Goal: Task Accomplishment & Management: Use online tool/utility

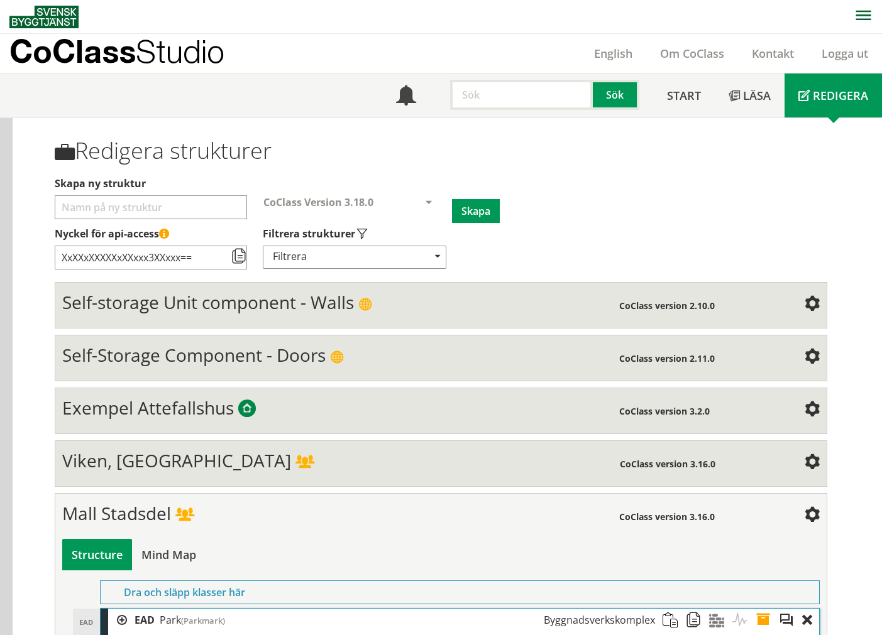
scroll to position [811, 0]
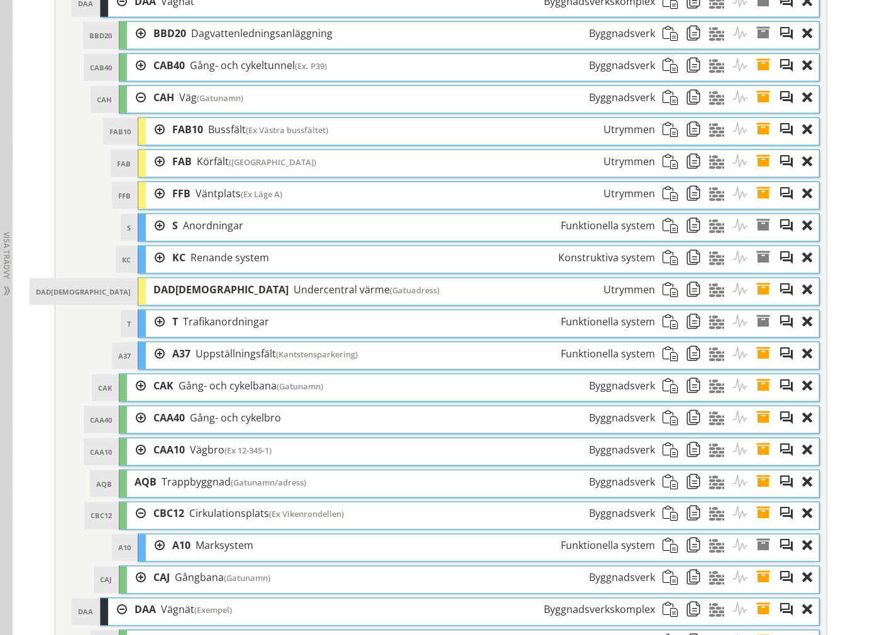
click at [128, 102] on div at bounding box center [136, 97] width 19 height 23
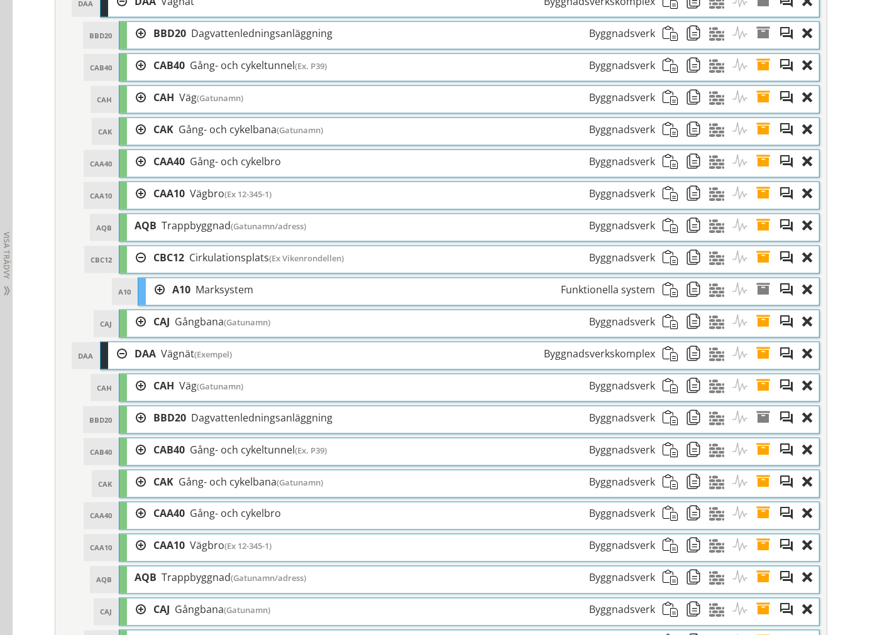
click at [133, 261] on div at bounding box center [136, 257] width 19 height 23
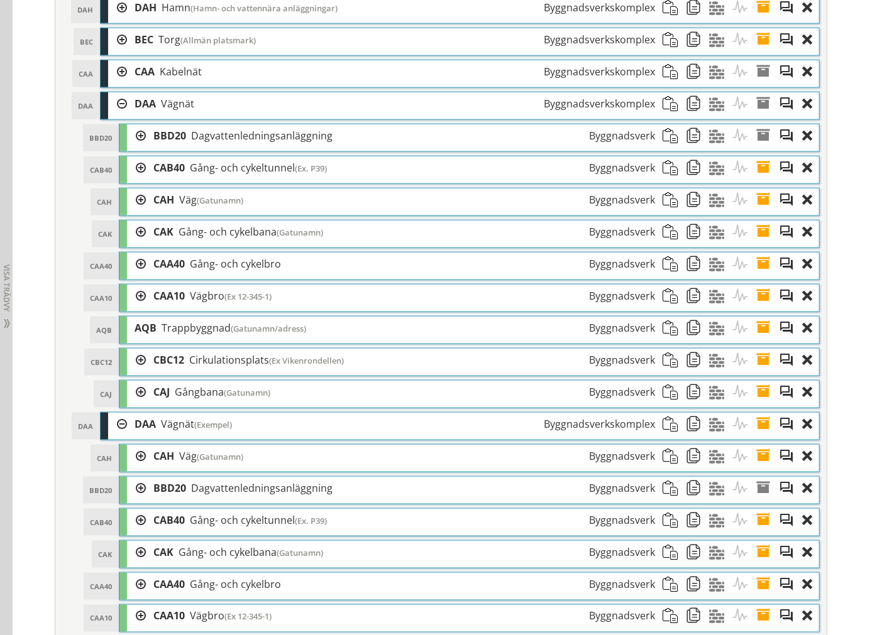
scroll to position [742, 0]
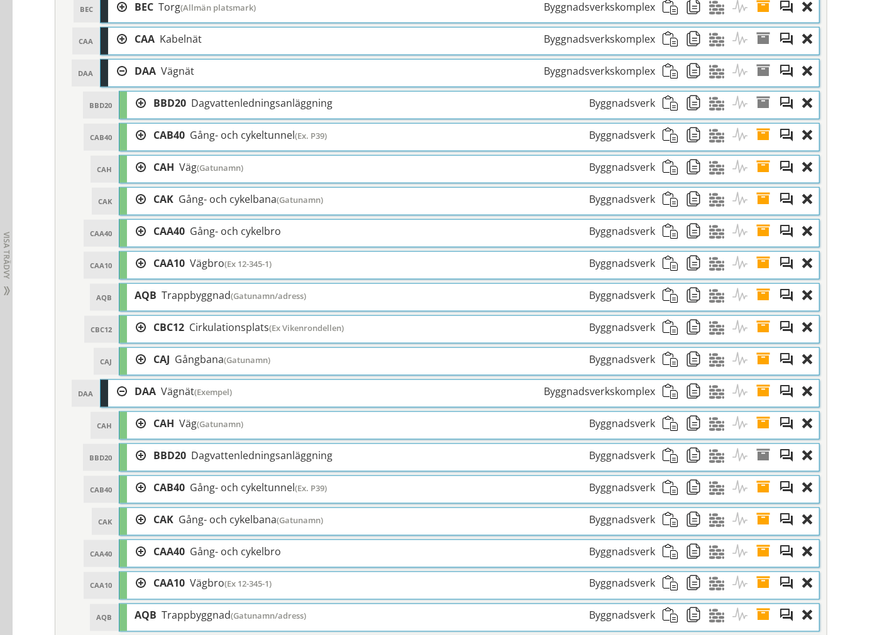
click at [133, 172] on div at bounding box center [136, 167] width 19 height 23
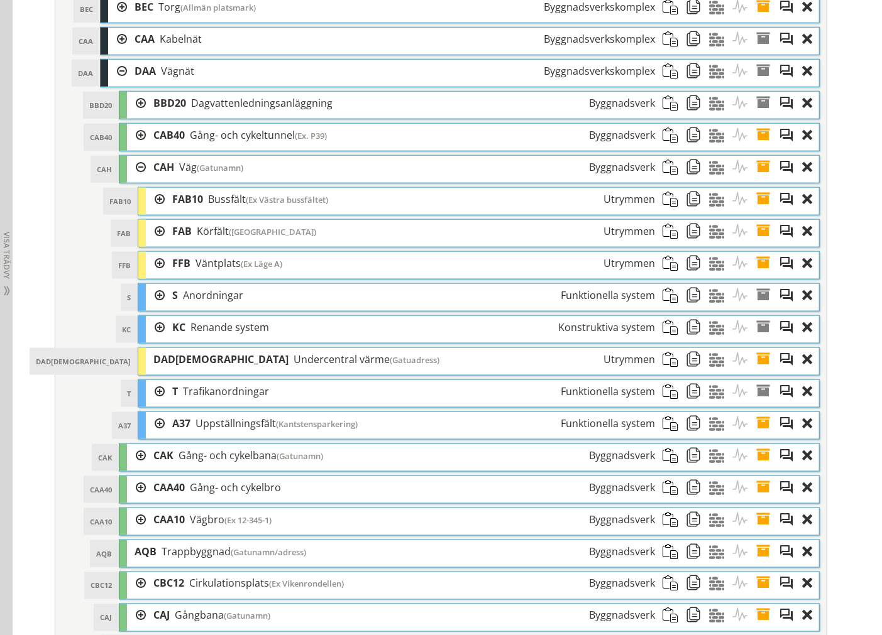
click at [154, 234] on div at bounding box center [155, 231] width 19 height 23
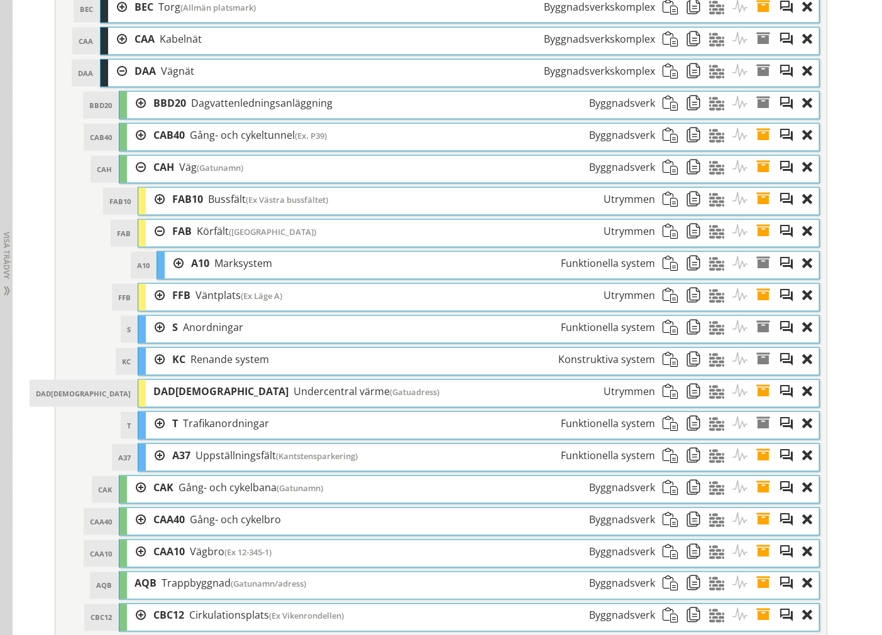
click at [688, 267] on span at bounding box center [697, 263] width 23 height 23
click at [155, 233] on div at bounding box center [155, 231] width 19 height 23
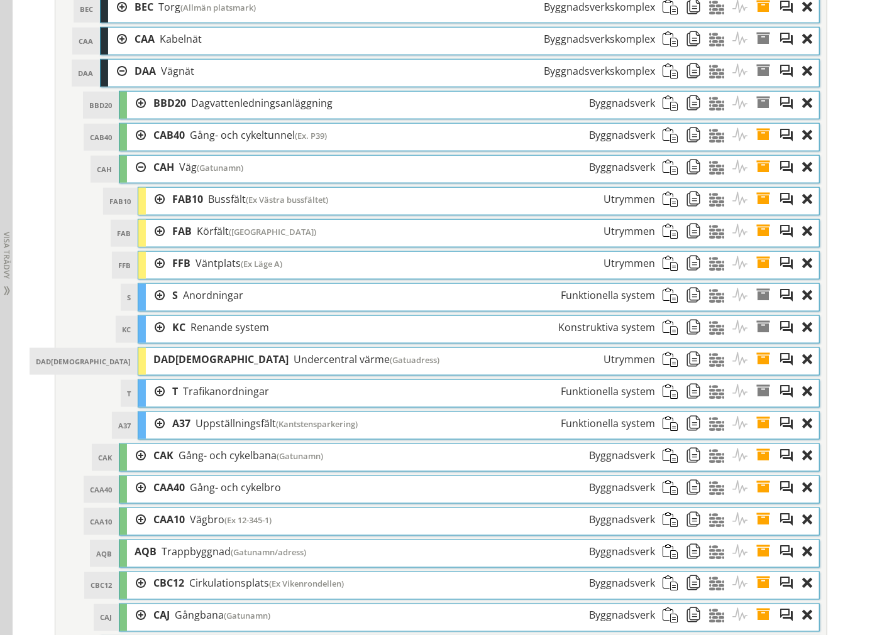
click at [134, 167] on div at bounding box center [136, 167] width 19 height 23
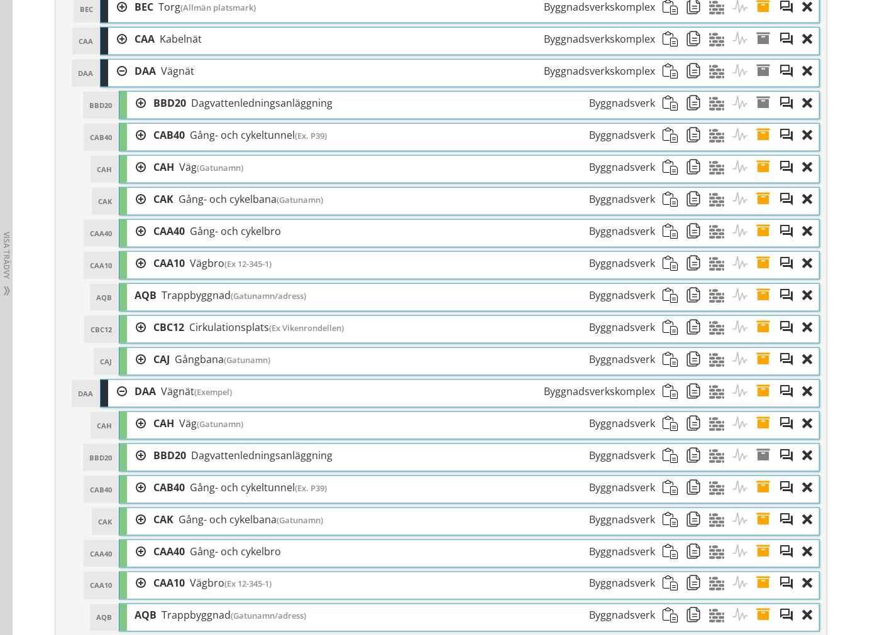
click at [667, 360] on span at bounding box center [673, 359] width 23 height 23
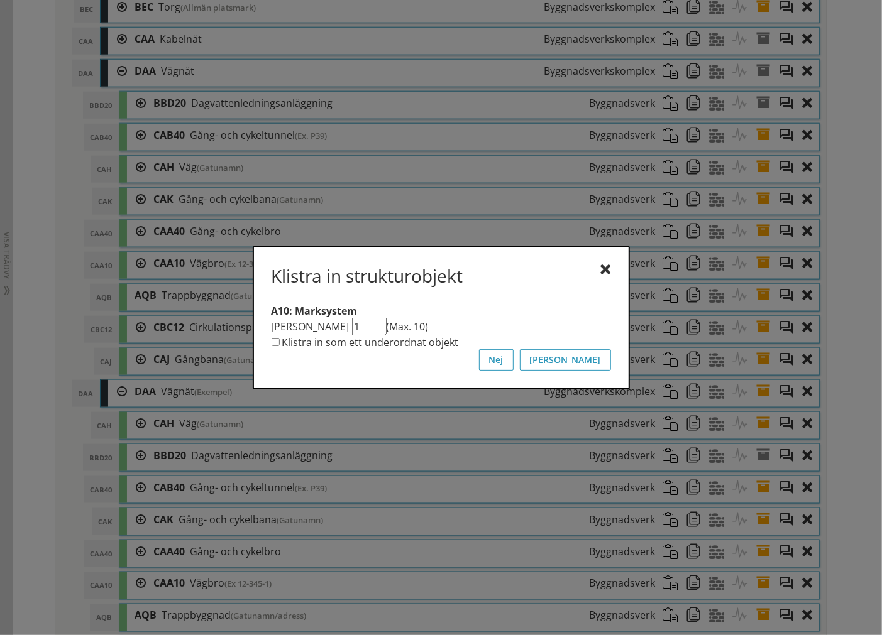
click at [599, 269] on div "Klistra in strukturobjekt" at bounding box center [440, 278] width 339 height 26
click at [605, 272] on div at bounding box center [606, 270] width 10 height 10
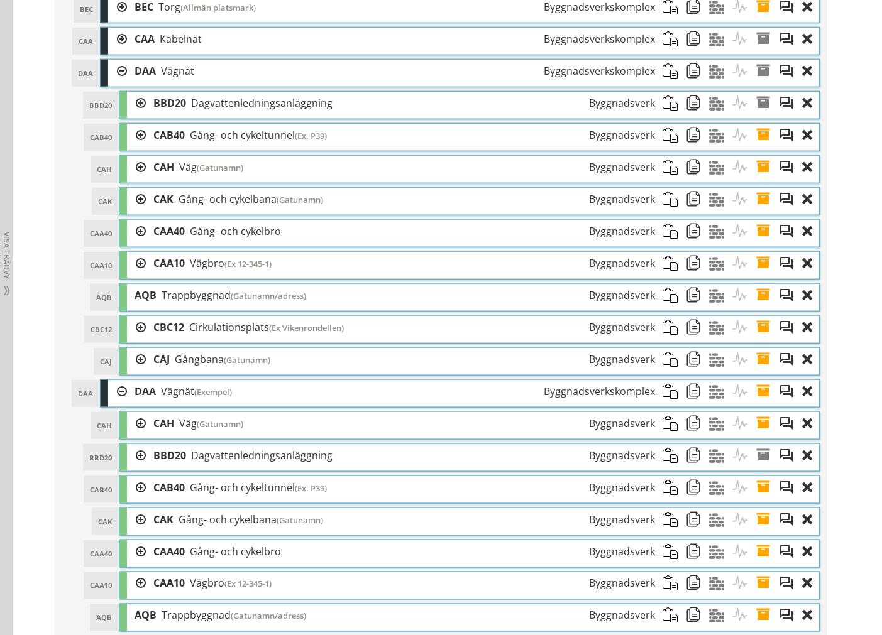
click at [115, 71] on div at bounding box center [117, 71] width 19 height 23
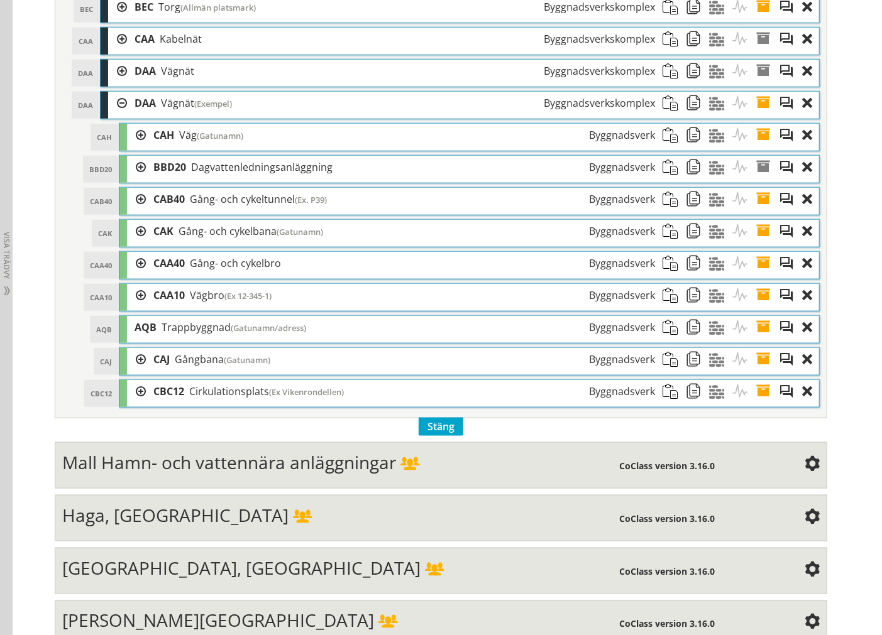
click at [109, 71] on div at bounding box center [117, 71] width 19 height 23
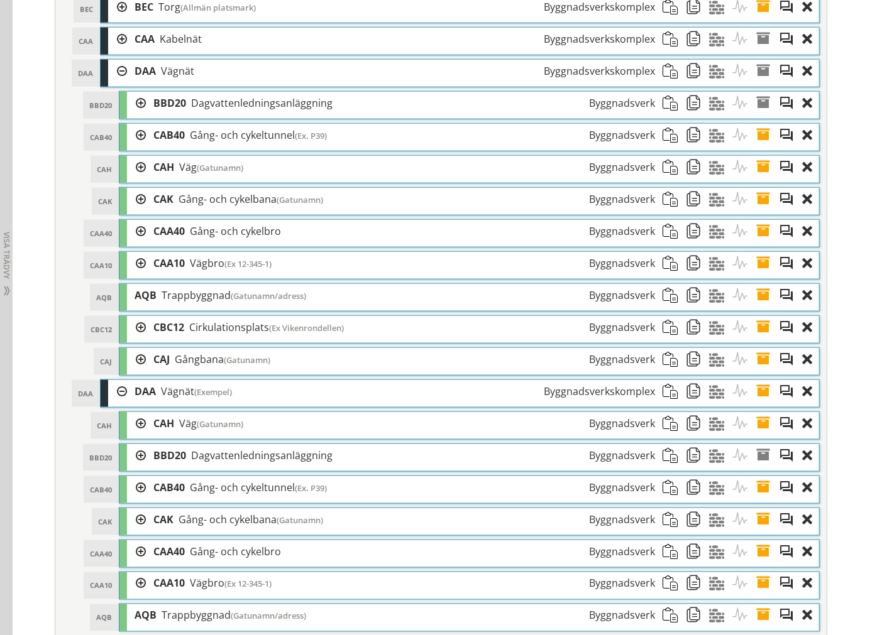
click at [115, 69] on div at bounding box center [117, 71] width 19 height 23
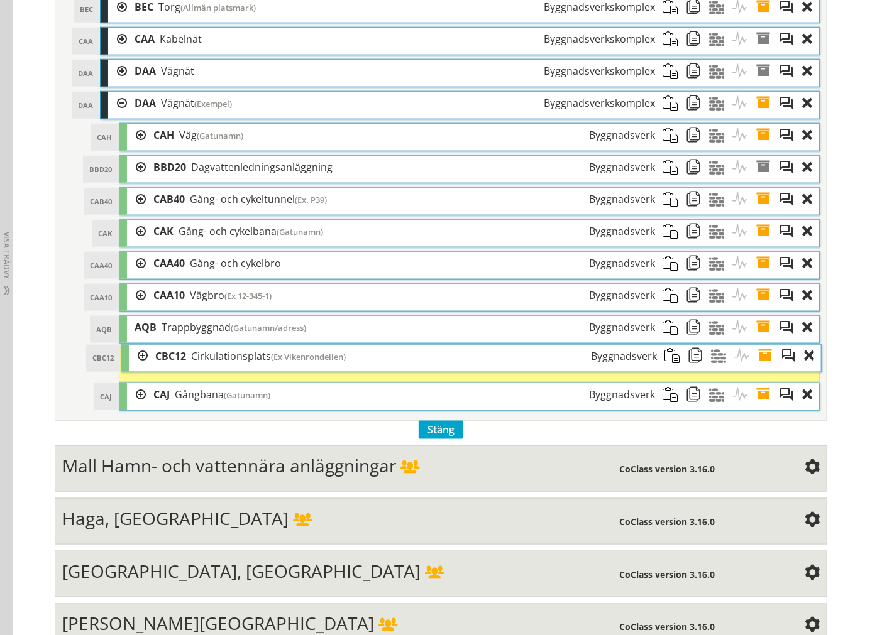
drag, startPoint x: 238, startPoint y: 386, endPoint x: 239, endPoint y: 344, distance: 42.7
click at [239, 345] on div "CBC12 Cirkulationsplats (Ex Vikenrondellen) Byggnadsverk" at bounding box center [406, 356] width 517 height 23
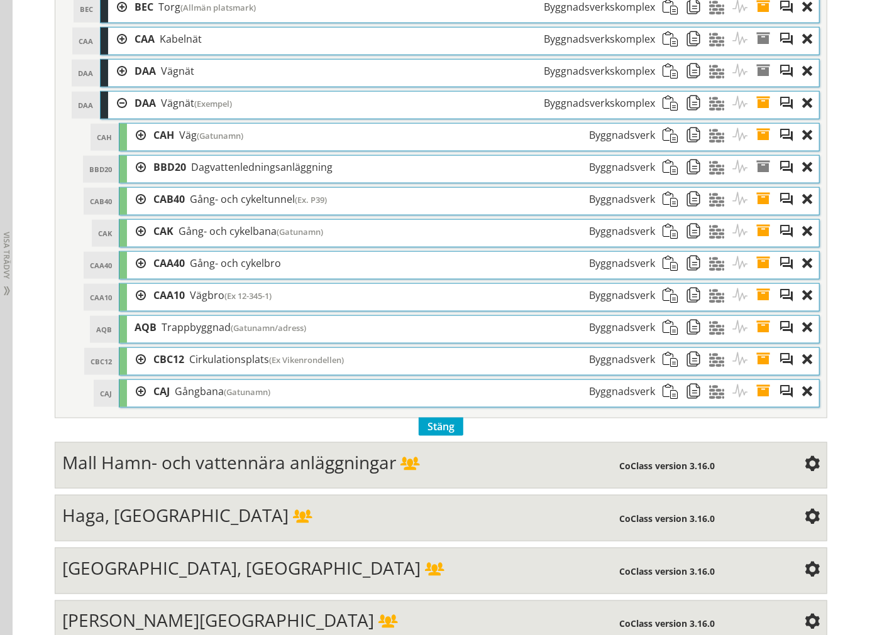
click at [662, 402] on span at bounding box center [673, 391] width 23 height 23
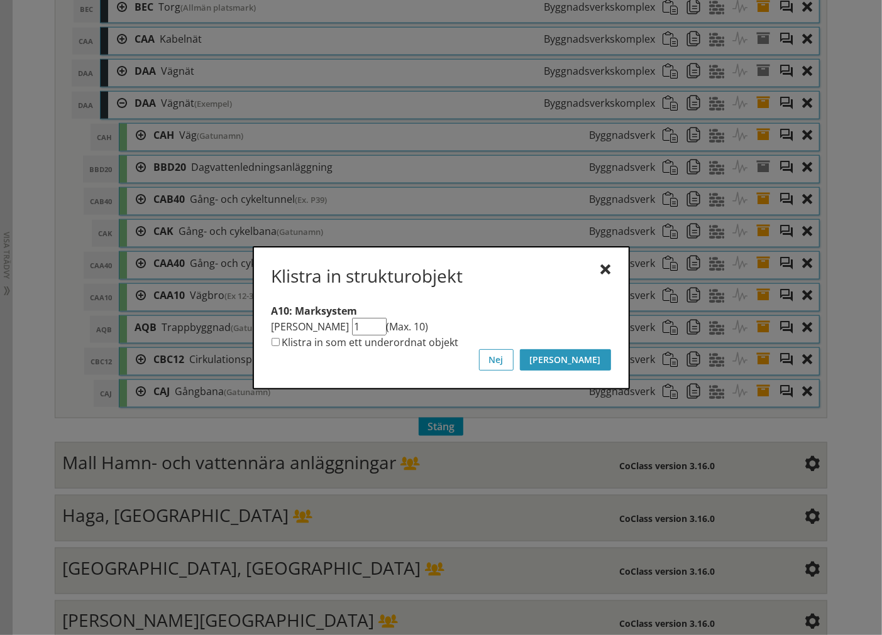
click at [602, 365] on button "[PERSON_NAME]" at bounding box center [565, 359] width 91 height 21
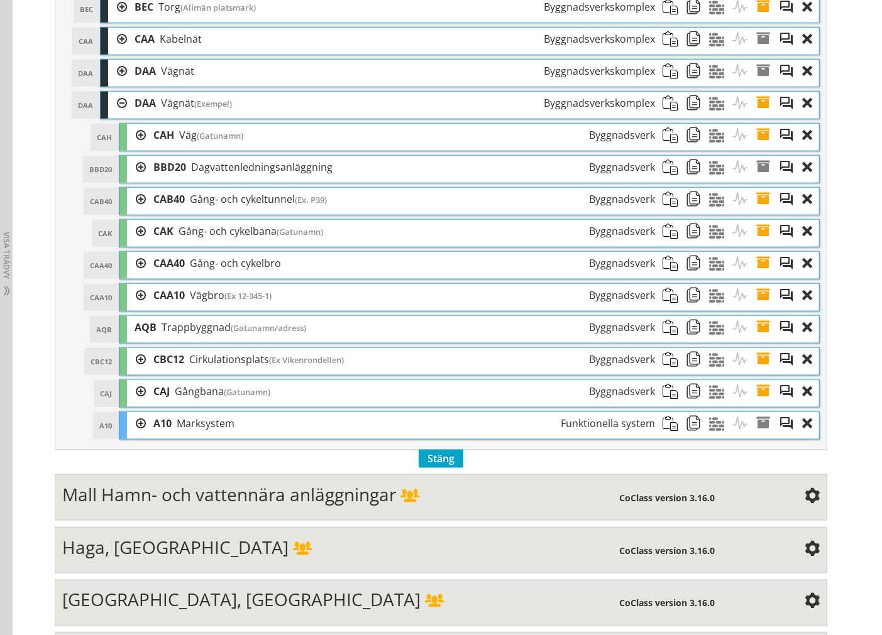
click at [134, 427] on div at bounding box center [136, 423] width 19 height 23
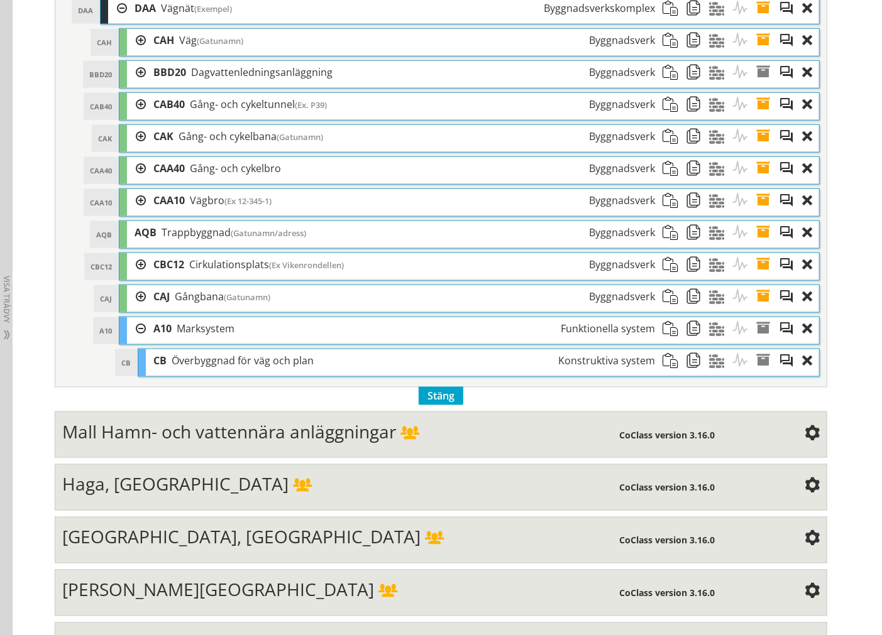
scroll to position [811, 0]
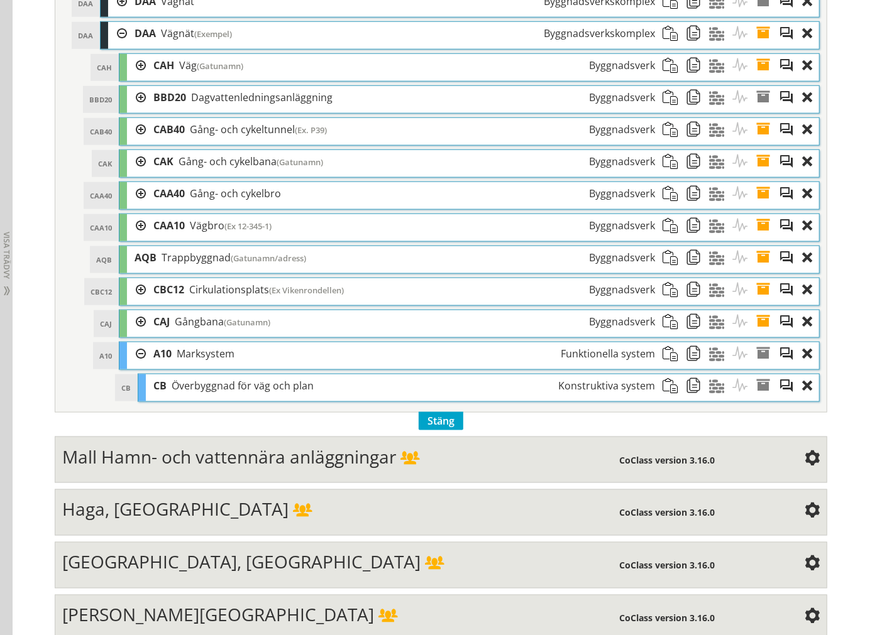
click at [129, 354] on div at bounding box center [136, 353] width 19 height 23
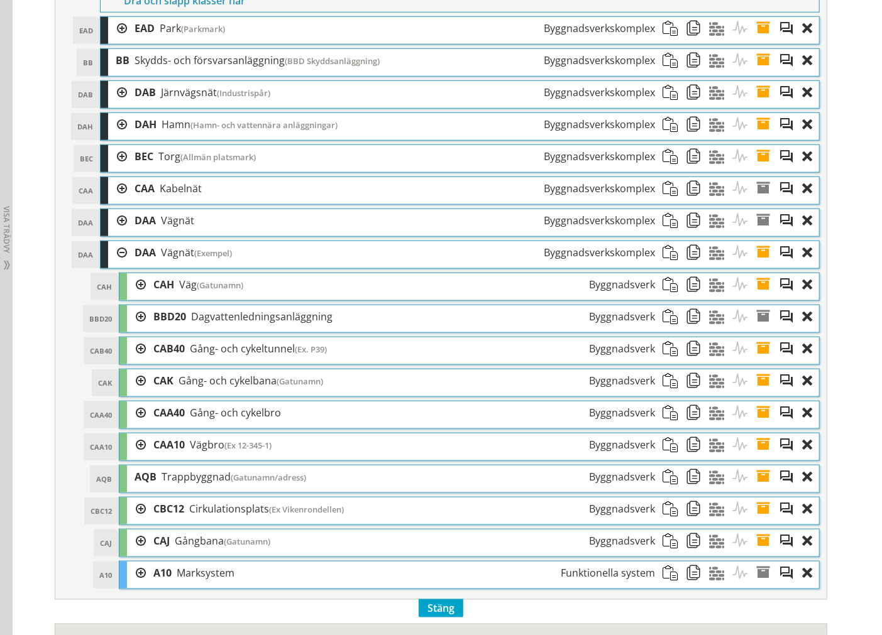
scroll to position [558, 0]
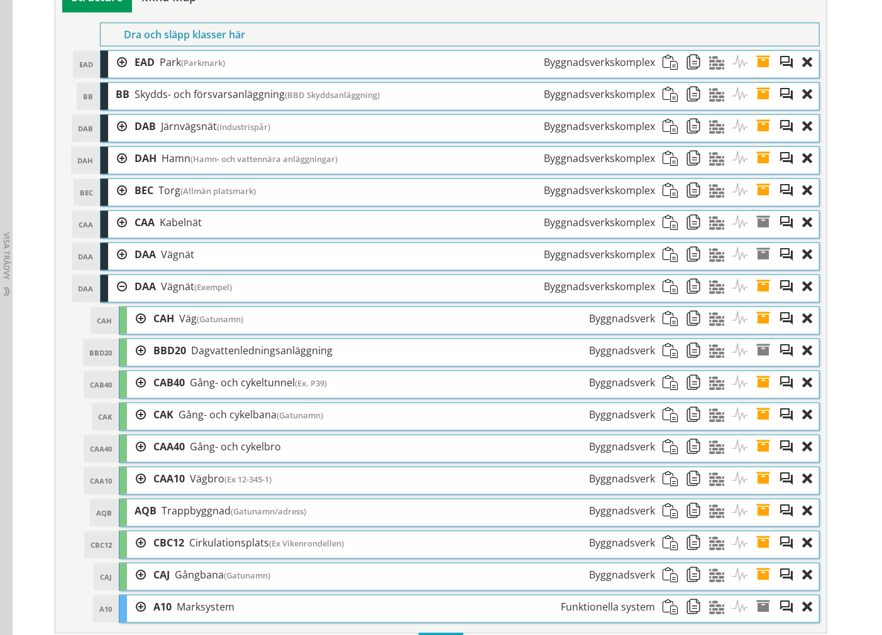
click at [117, 63] on div at bounding box center [117, 62] width 19 height 23
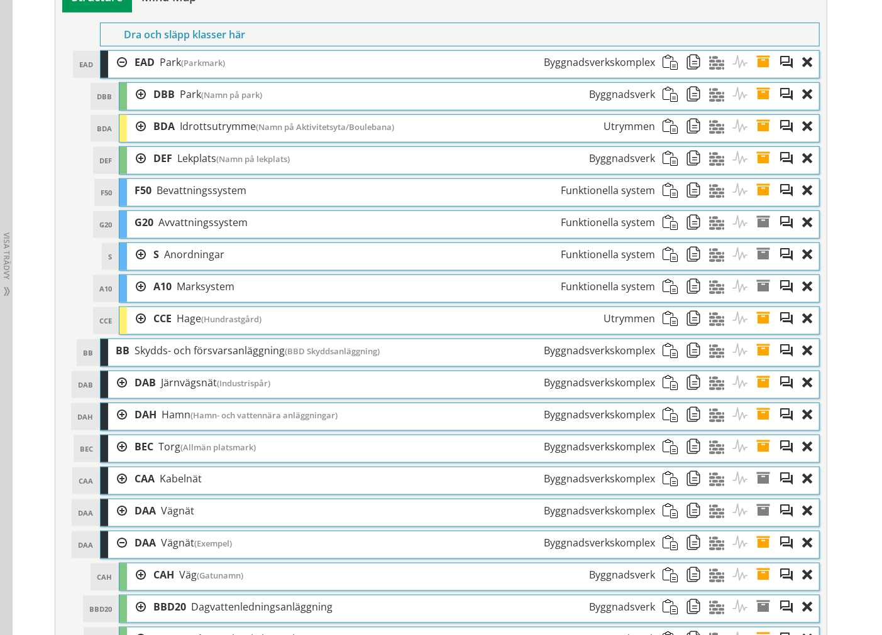
click at [140, 289] on div "A10 A10 Marksystem Funktionella system" at bounding box center [468, 288] width 699 height 27
click at [136, 290] on div at bounding box center [136, 286] width 19 height 23
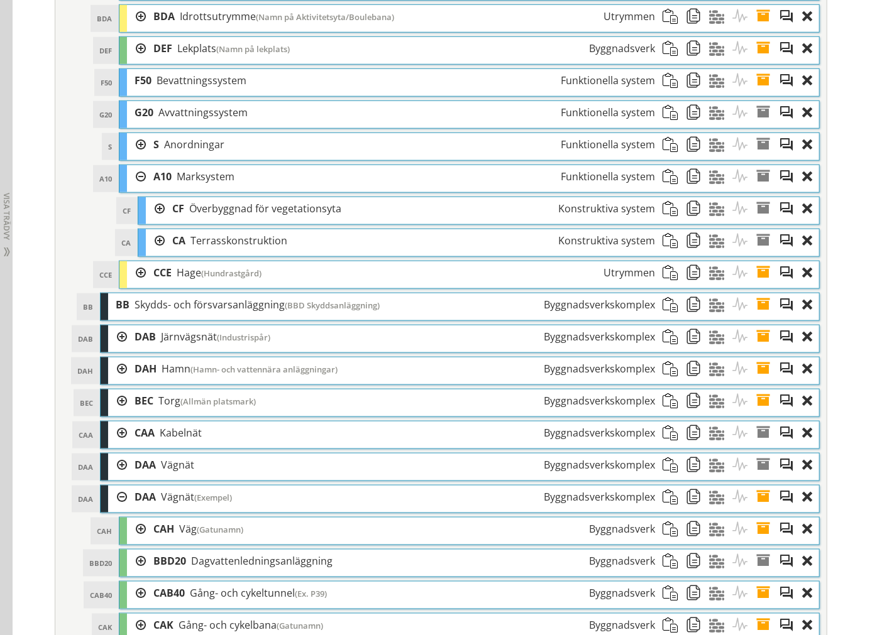
scroll to position [698, 0]
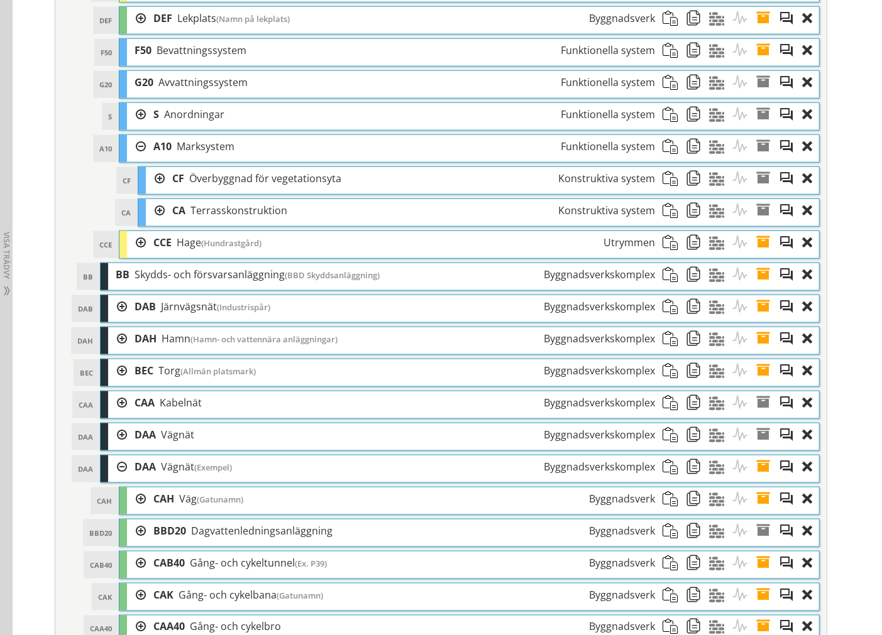
click at [146, 181] on div at bounding box center [155, 178] width 19 height 23
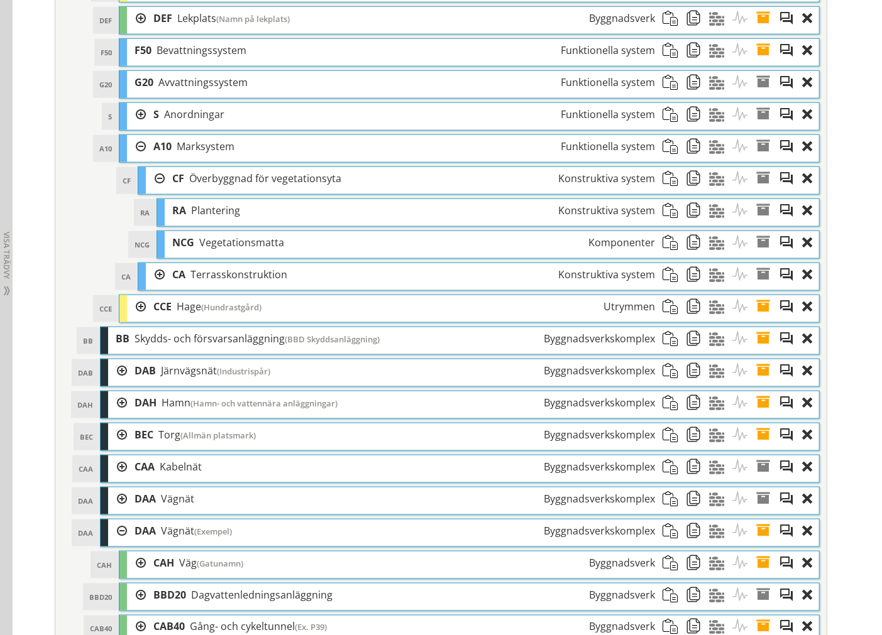
click at [150, 175] on div at bounding box center [155, 178] width 19 height 23
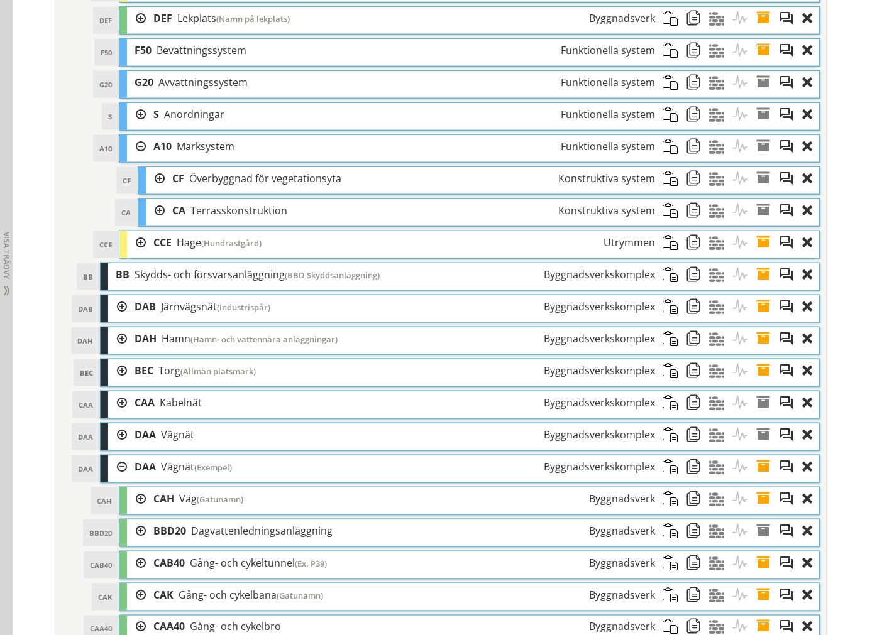
click at [692, 181] on span at bounding box center [697, 178] width 23 height 23
click at [137, 147] on div at bounding box center [136, 146] width 19 height 23
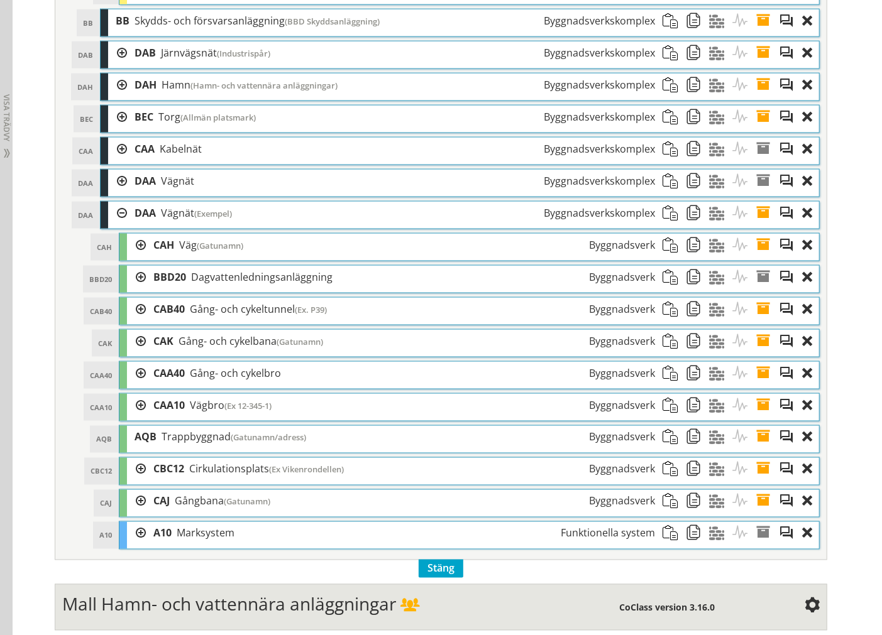
scroll to position [907, 0]
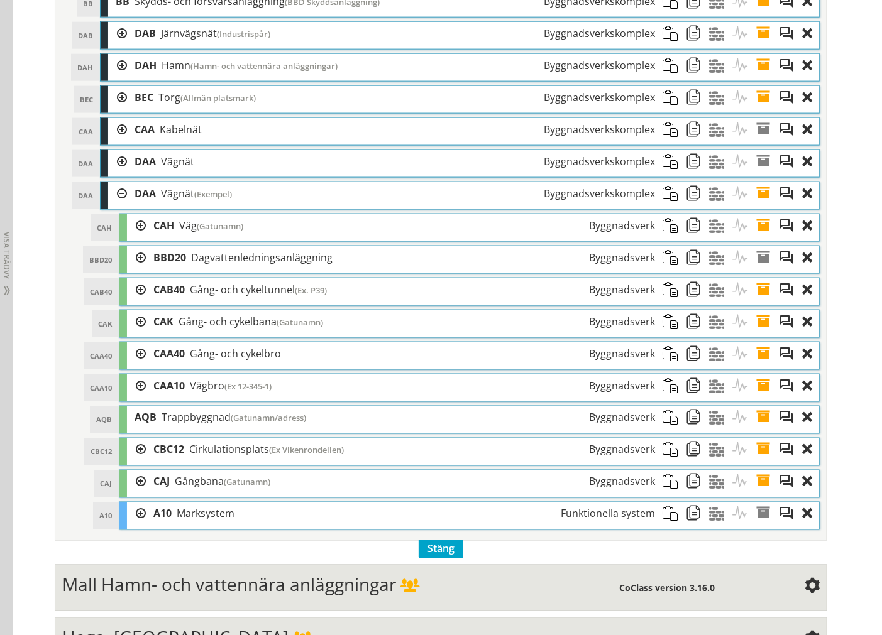
click at [129, 518] on div at bounding box center [136, 514] width 19 height 23
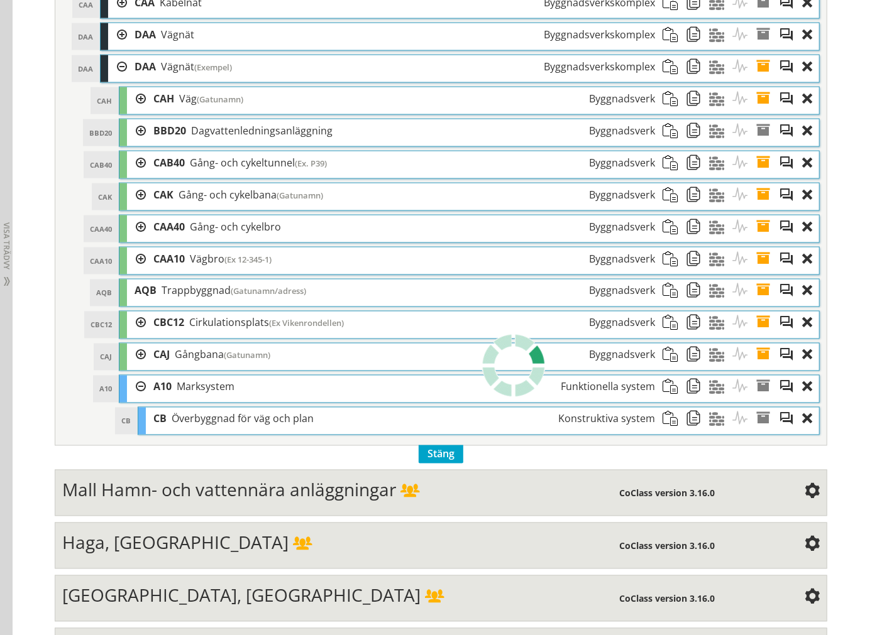
scroll to position [1047, 0]
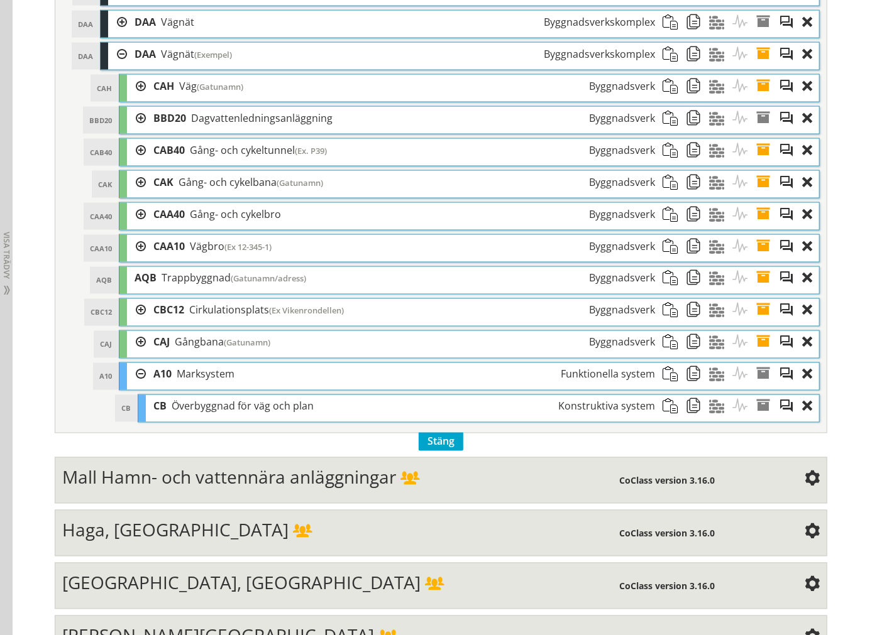
click at [667, 417] on span at bounding box center [673, 406] width 23 height 23
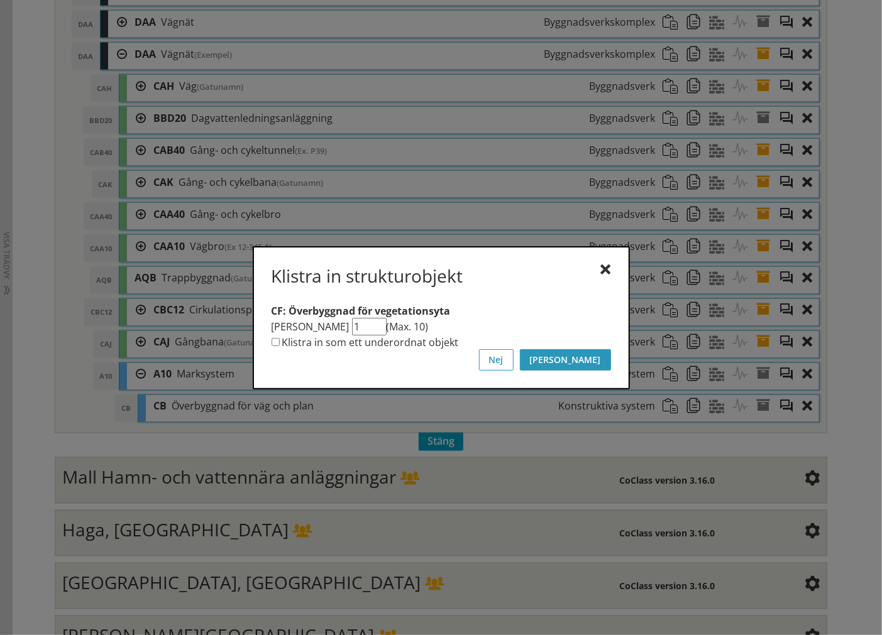
click at [606, 368] on button "[PERSON_NAME]" at bounding box center [565, 359] width 91 height 21
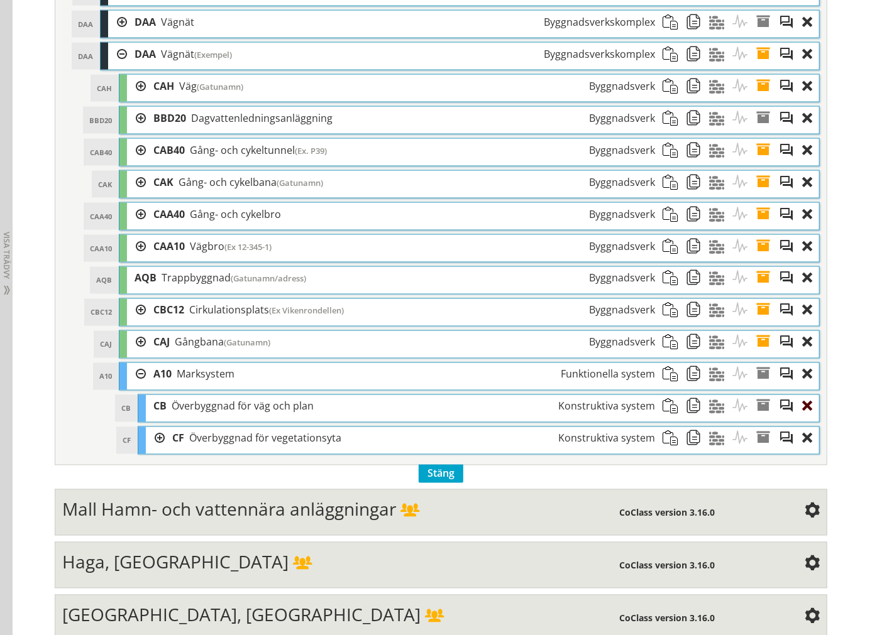
click at [807, 415] on div at bounding box center [810, 406] width 17 height 23
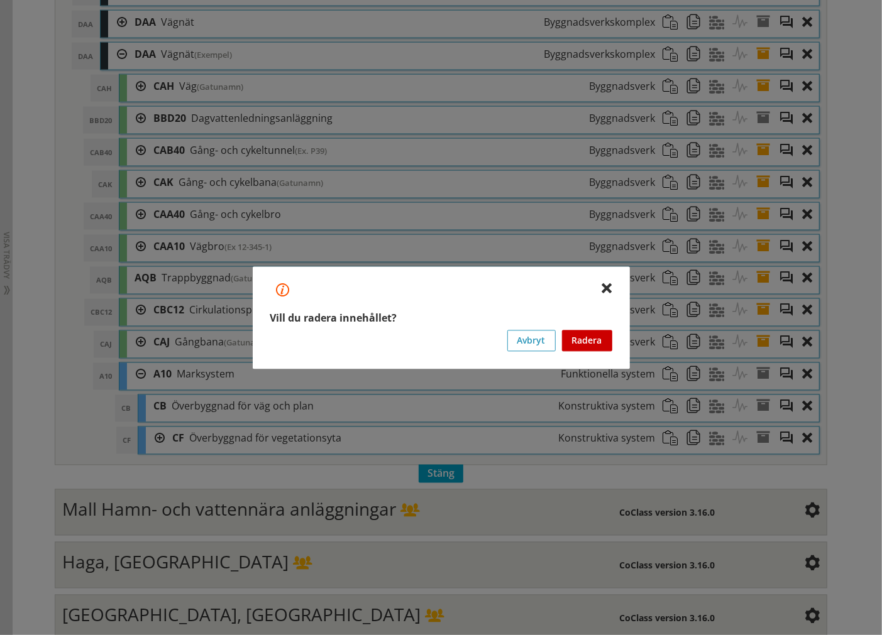
click at [608, 343] on button "Radera" at bounding box center [587, 340] width 50 height 21
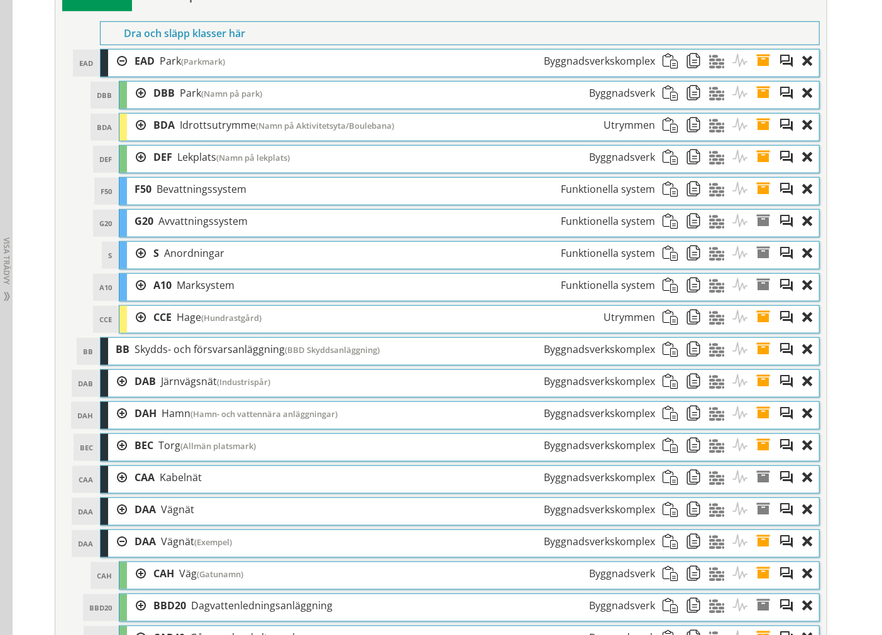
scroll to position [558, 0]
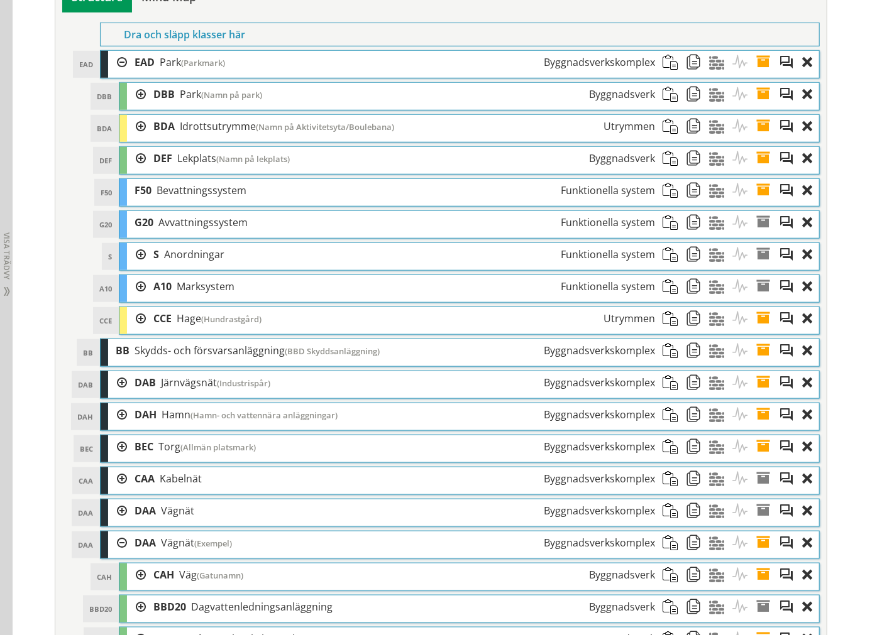
click at [135, 283] on div at bounding box center [136, 286] width 19 height 23
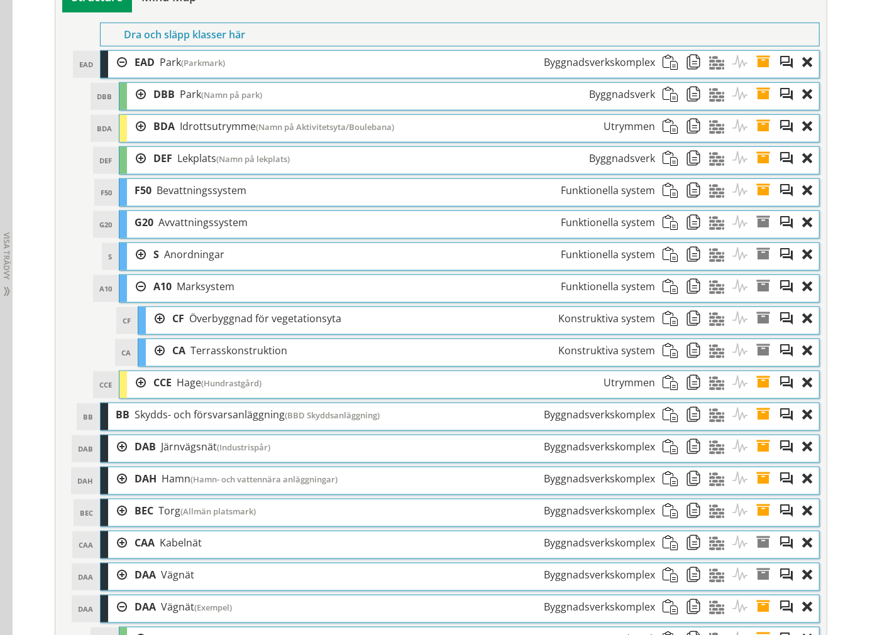
click at [687, 353] on span at bounding box center [697, 350] width 23 height 23
click at [131, 293] on div at bounding box center [136, 286] width 19 height 23
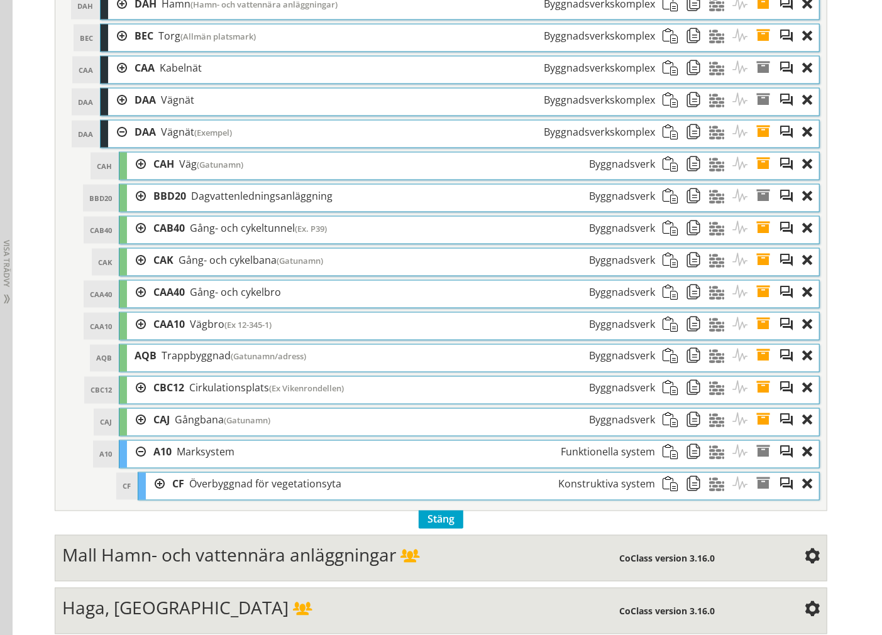
scroll to position [977, 0]
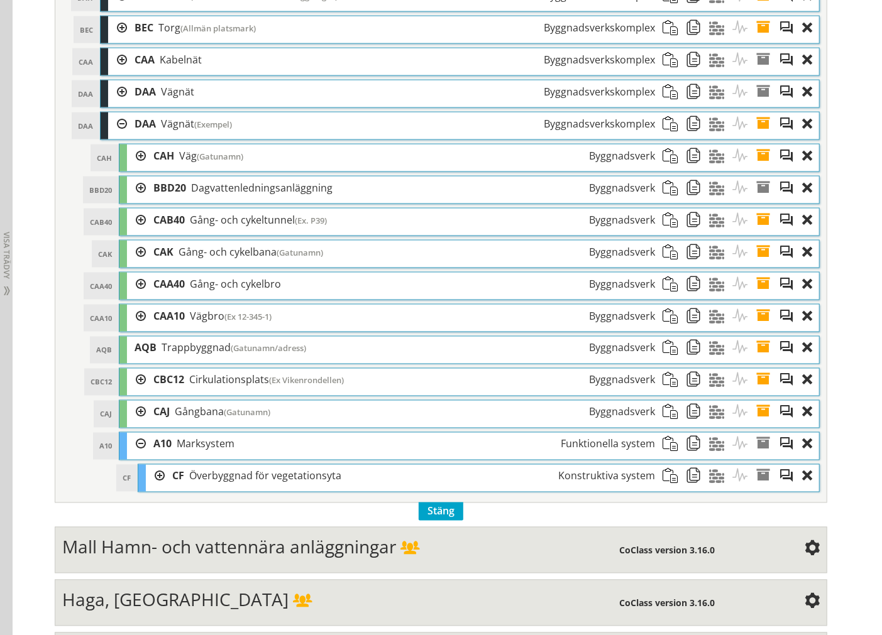
click at [663, 486] on span at bounding box center [673, 476] width 23 height 23
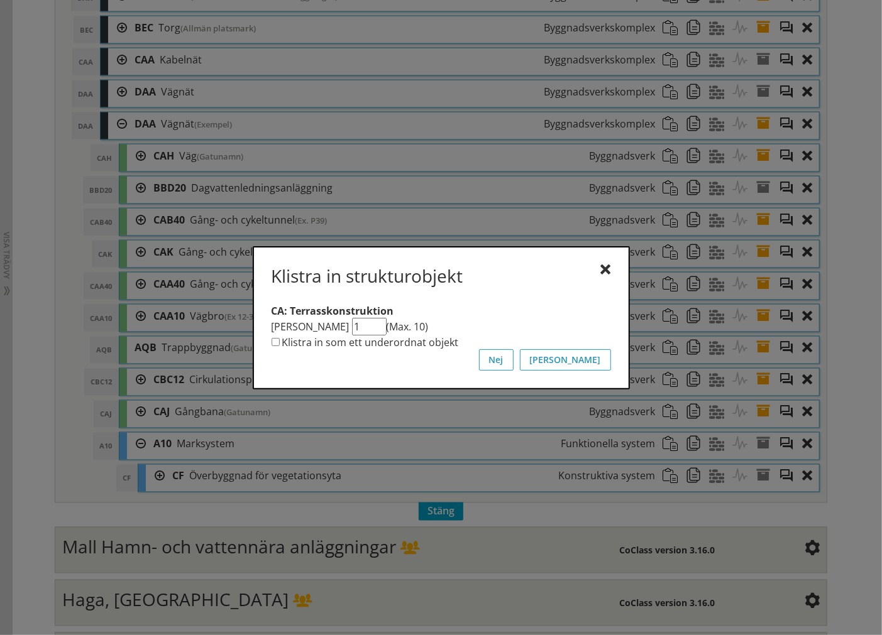
click at [597, 361] on button "[PERSON_NAME]" at bounding box center [565, 359] width 91 height 21
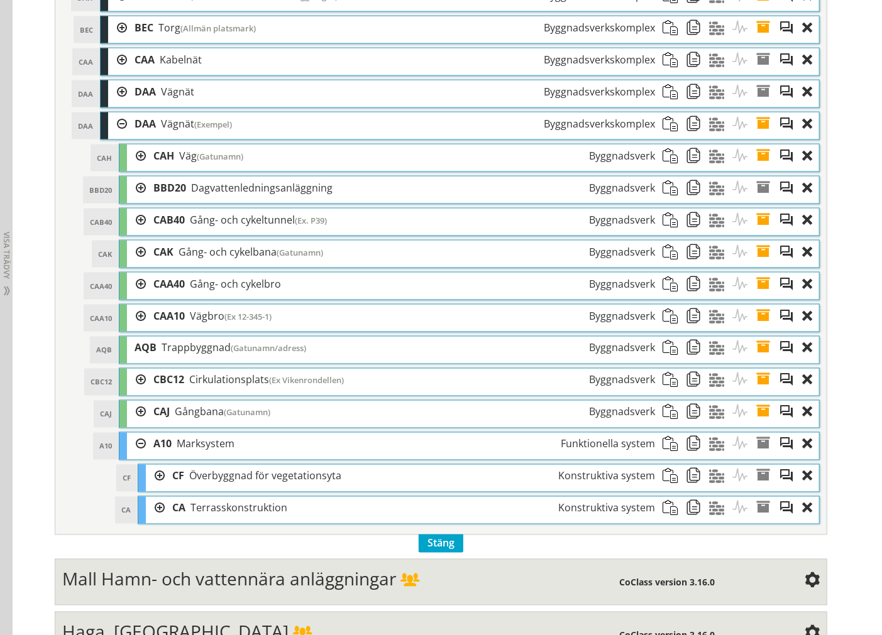
drag, startPoint x: 153, startPoint y: 518, endPoint x: 155, endPoint y: 500, distance: 17.8
click at [153, 517] on div at bounding box center [155, 508] width 19 height 23
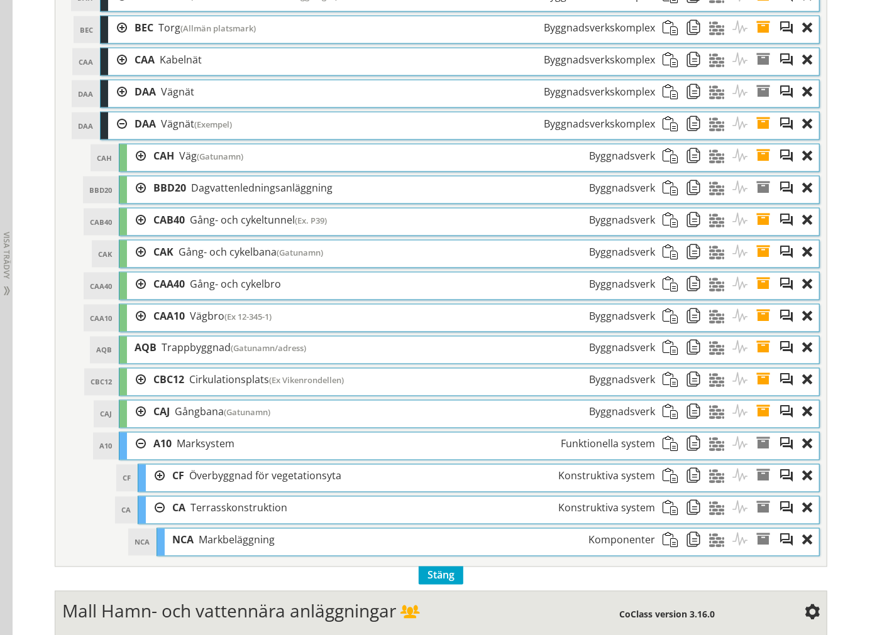
click at [148, 480] on div at bounding box center [155, 476] width 19 height 23
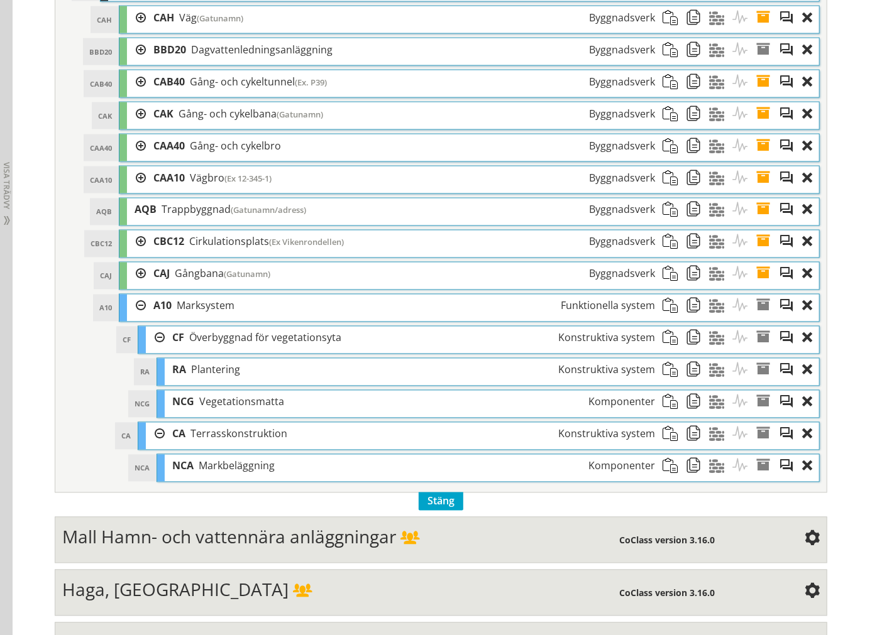
scroll to position [1117, 0]
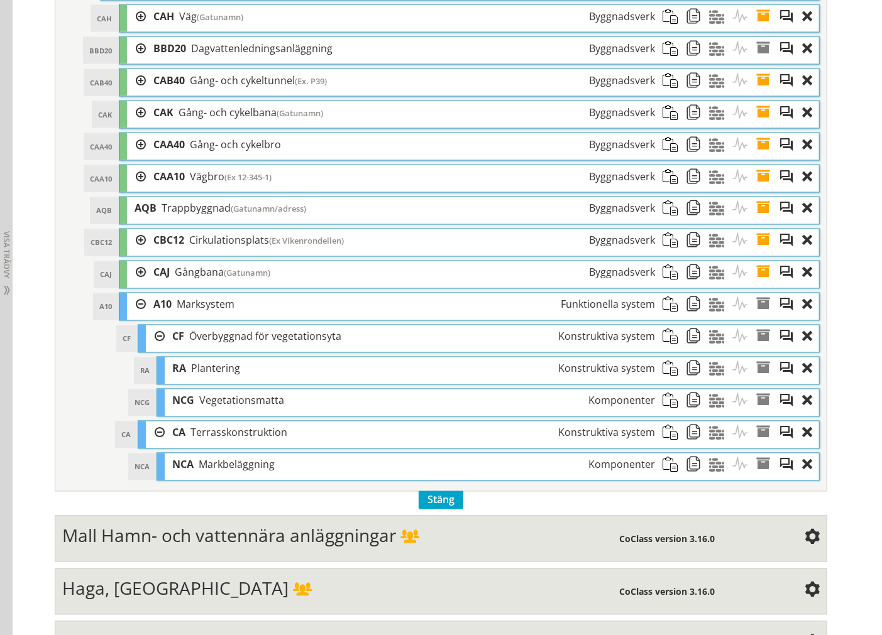
click at [150, 442] on div at bounding box center [155, 433] width 19 height 23
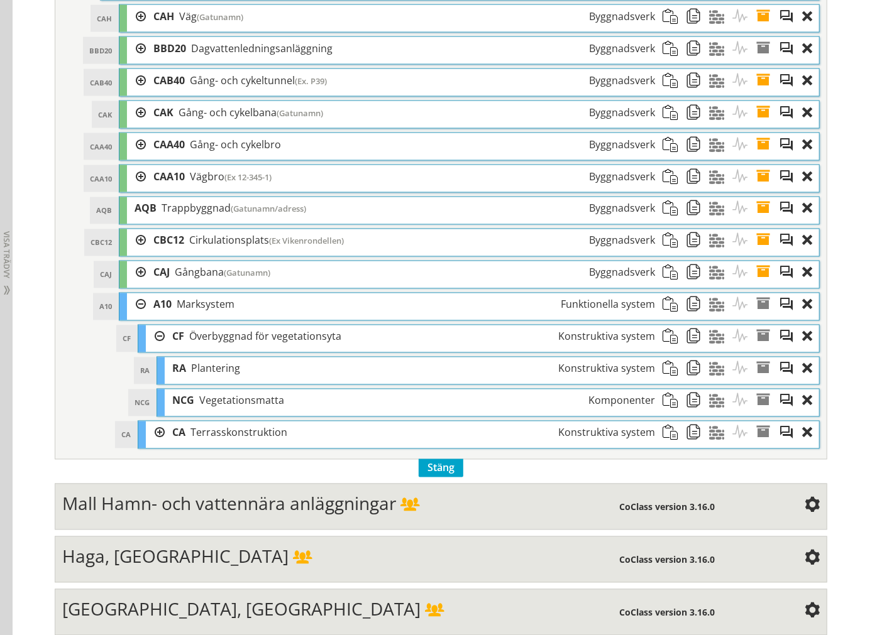
click at [148, 441] on div at bounding box center [155, 433] width 19 height 23
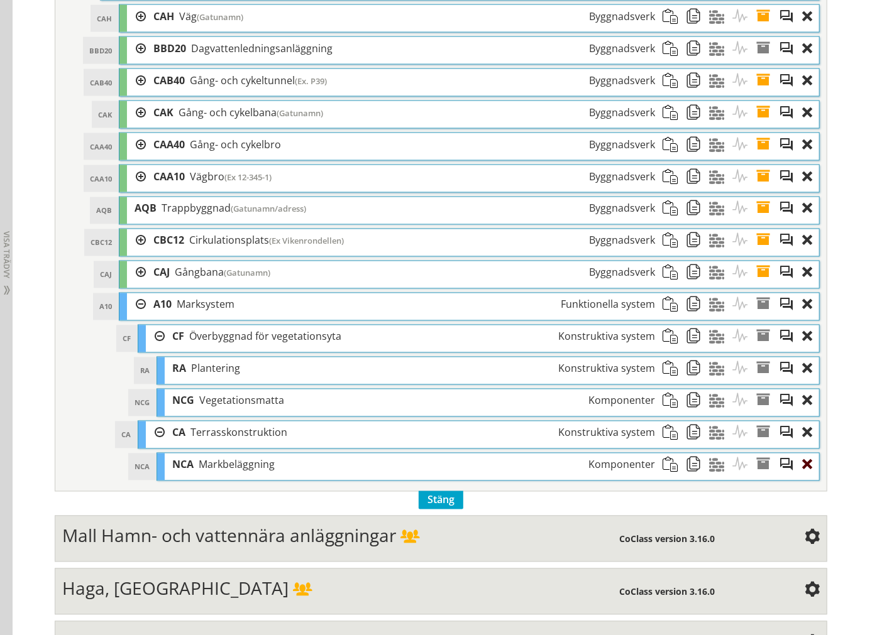
click at [805, 475] on div at bounding box center [810, 465] width 17 height 23
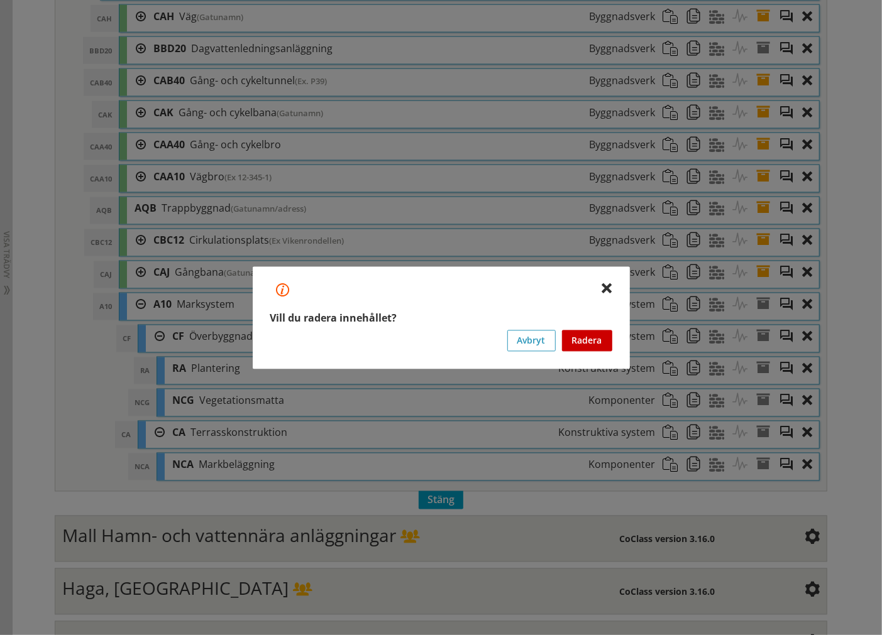
click at [601, 346] on button "Radera" at bounding box center [587, 340] width 50 height 21
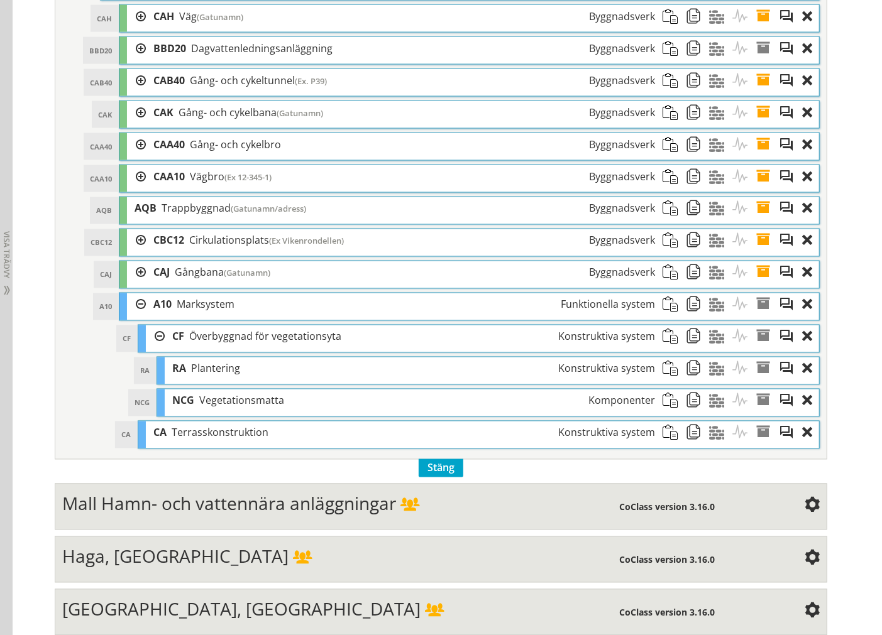
click at [802, 378] on div at bounding box center [810, 369] width 17 height 23
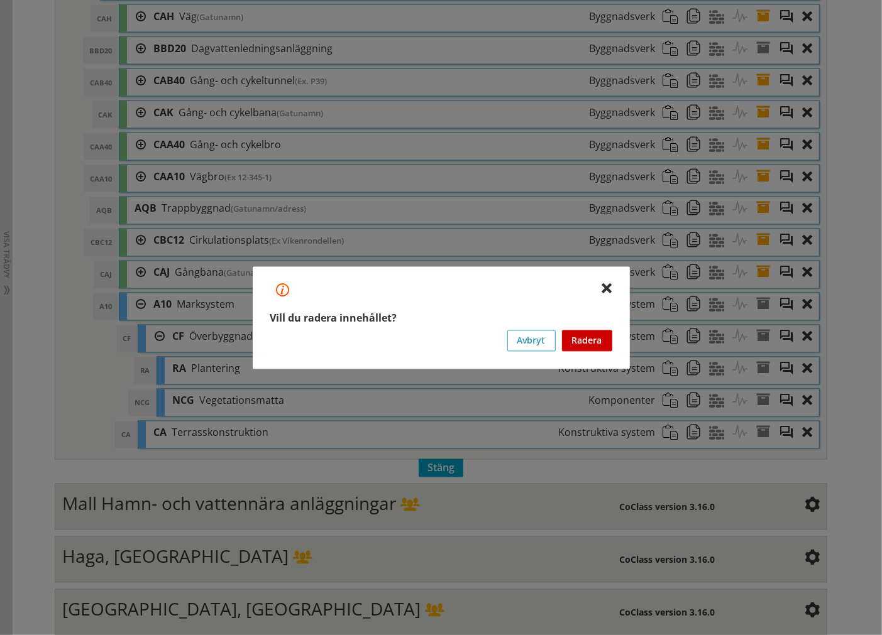
click at [602, 344] on button "Radera" at bounding box center [587, 340] width 50 height 21
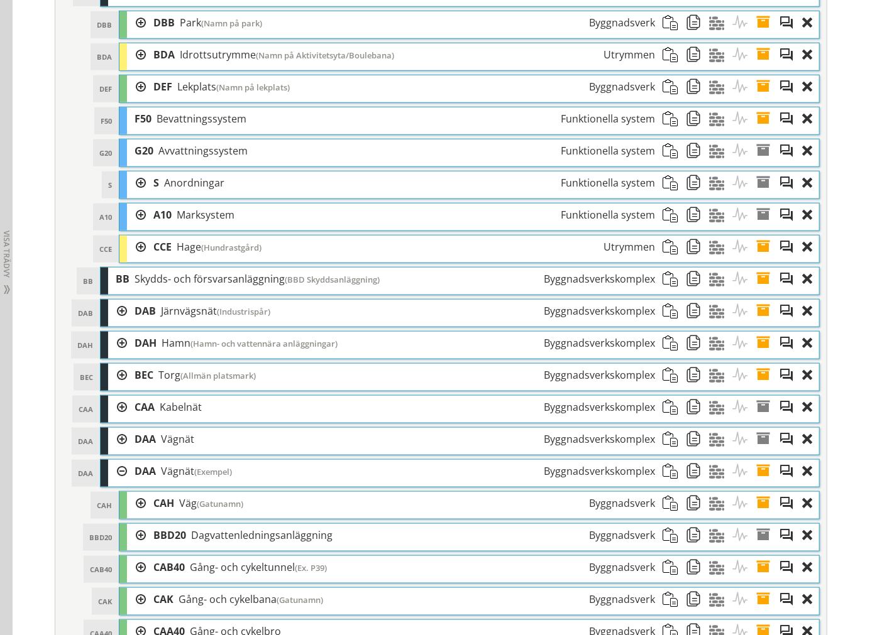
scroll to position [628, 0]
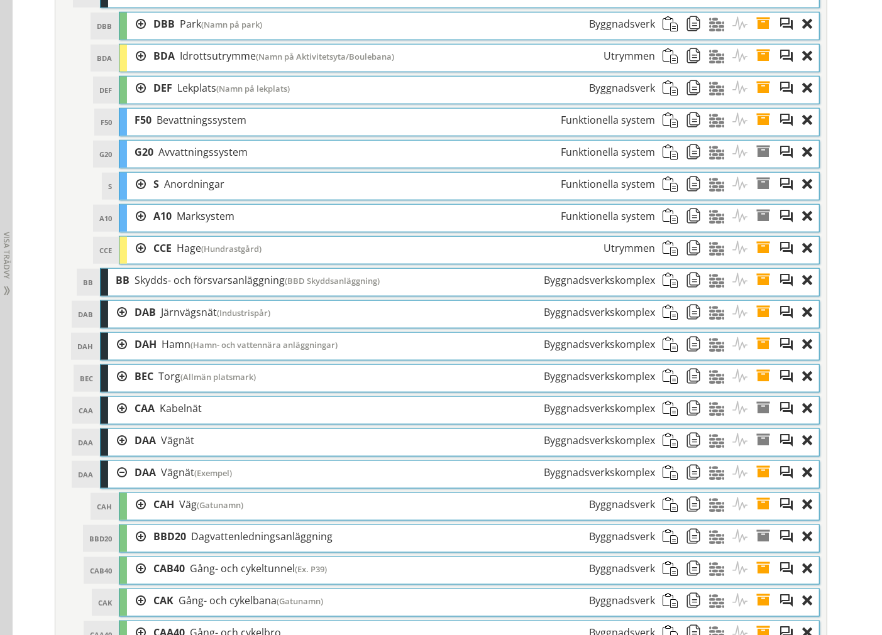
click at [129, 222] on div at bounding box center [136, 216] width 19 height 23
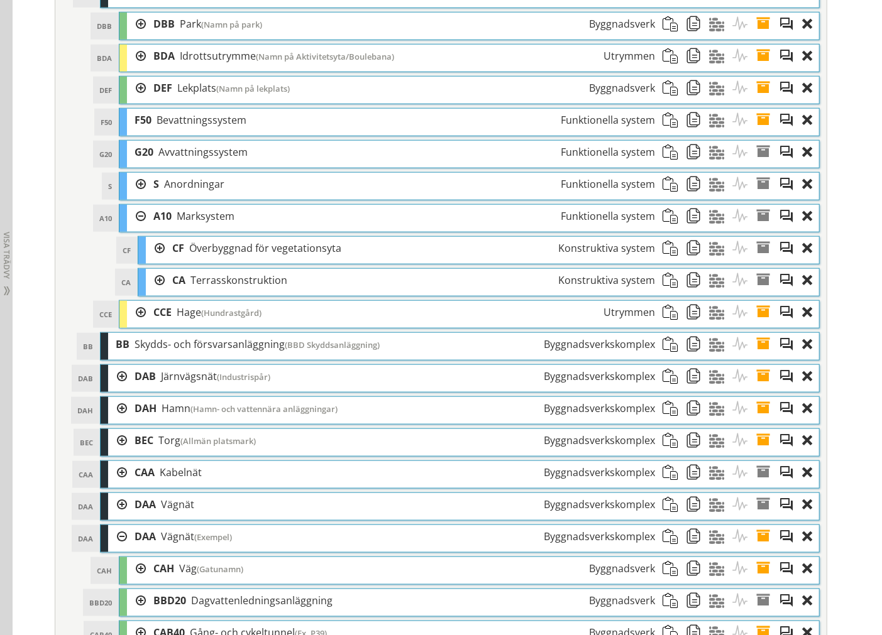
click at [149, 280] on div at bounding box center [155, 280] width 19 height 23
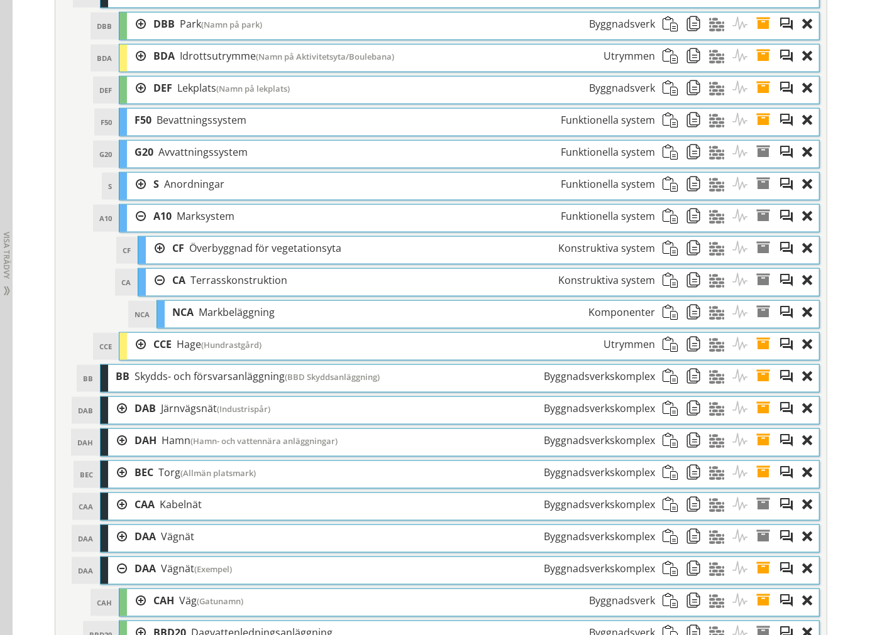
drag, startPoint x: 692, startPoint y: 317, endPoint x: 576, endPoint y: 53, distance: 287.8
click at [691, 317] on span at bounding box center [697, 312] width 23 height 23
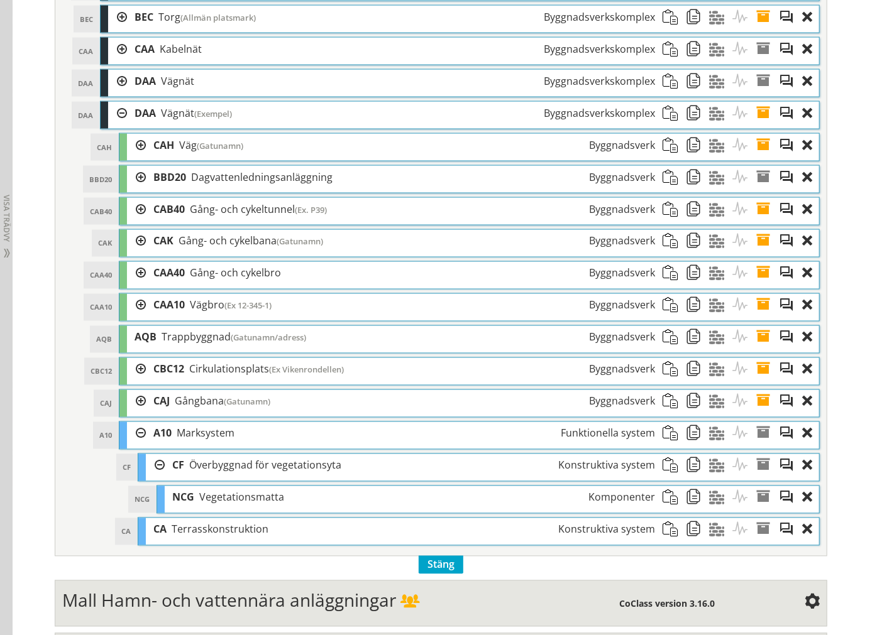
scroll to position [1117, 0]
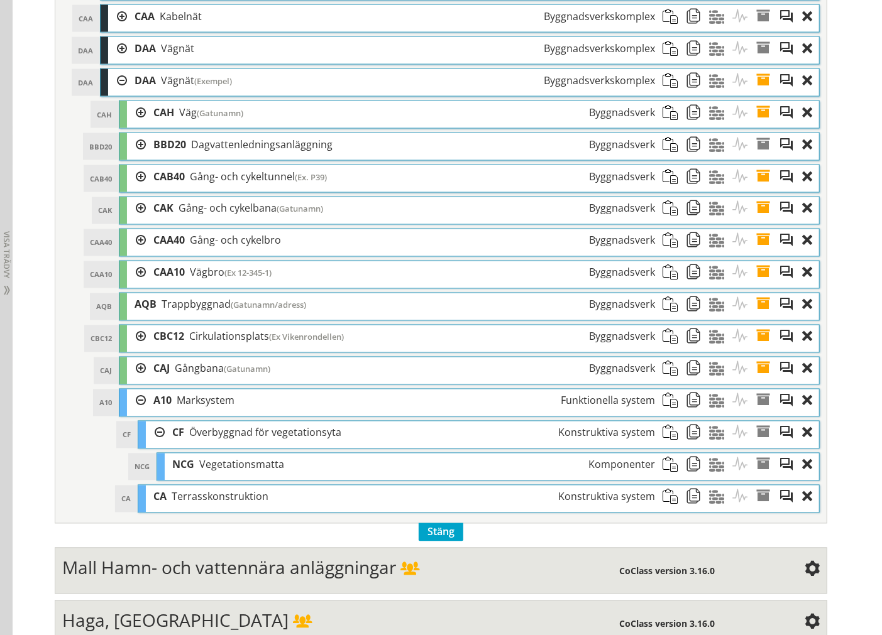
click at [665, 508] on span at bounding box center [673, 497] width 23 height 23
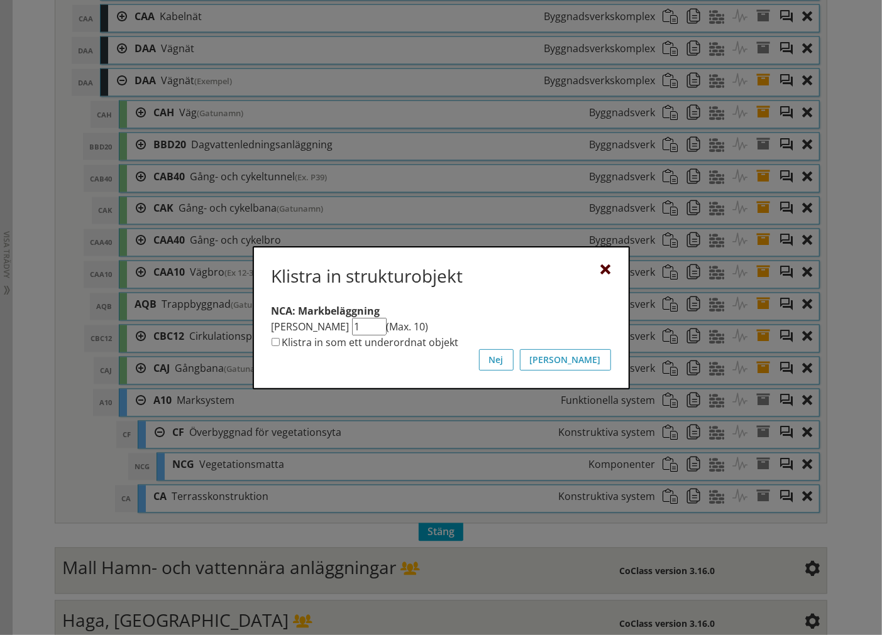
click at [606, 267] on div at bounding box center [606, 270] width 10 height 10
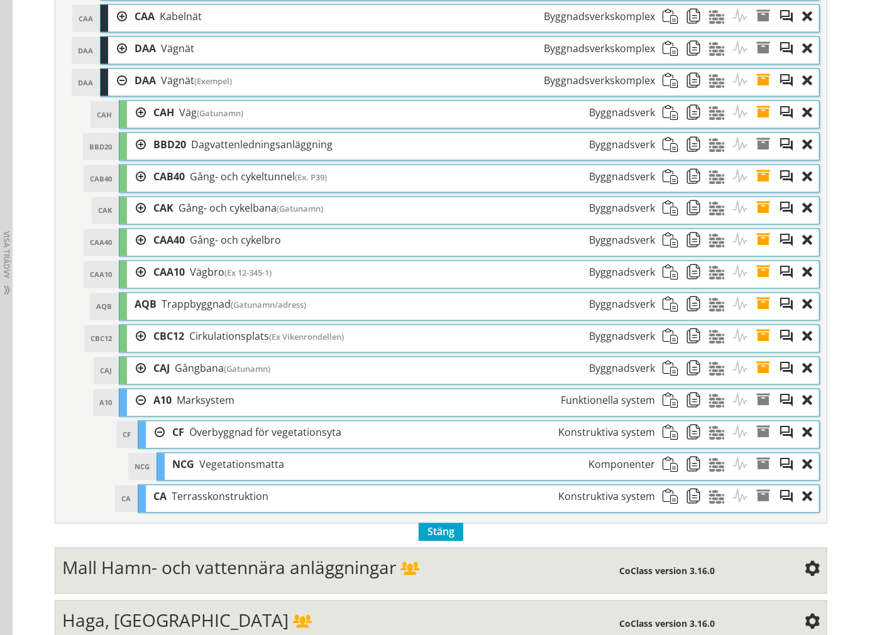
click at [150, 440] on div at bounding box center [155, 433] width 19 height 23
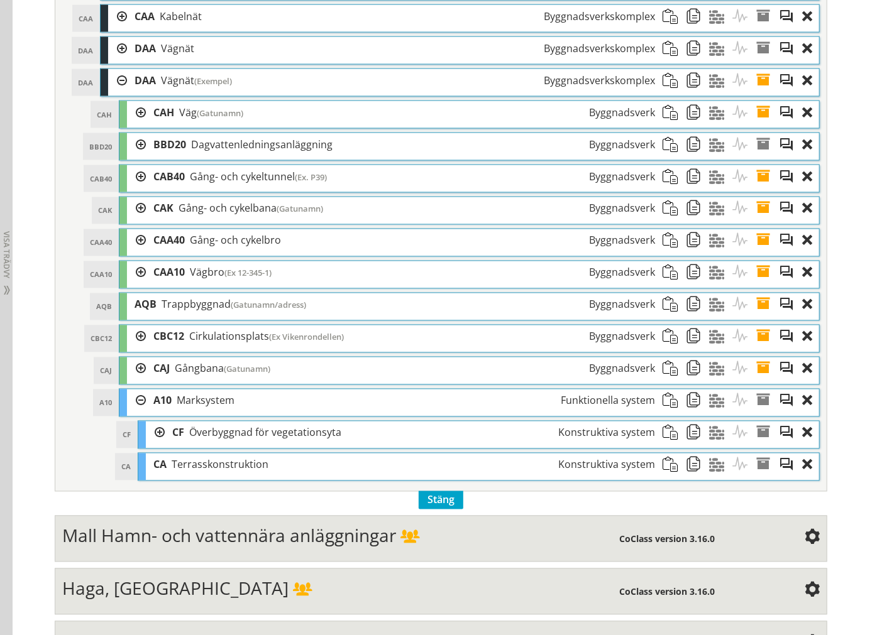
click at [155, 440] on div at bounding box center [155, 433] width 19 height 23
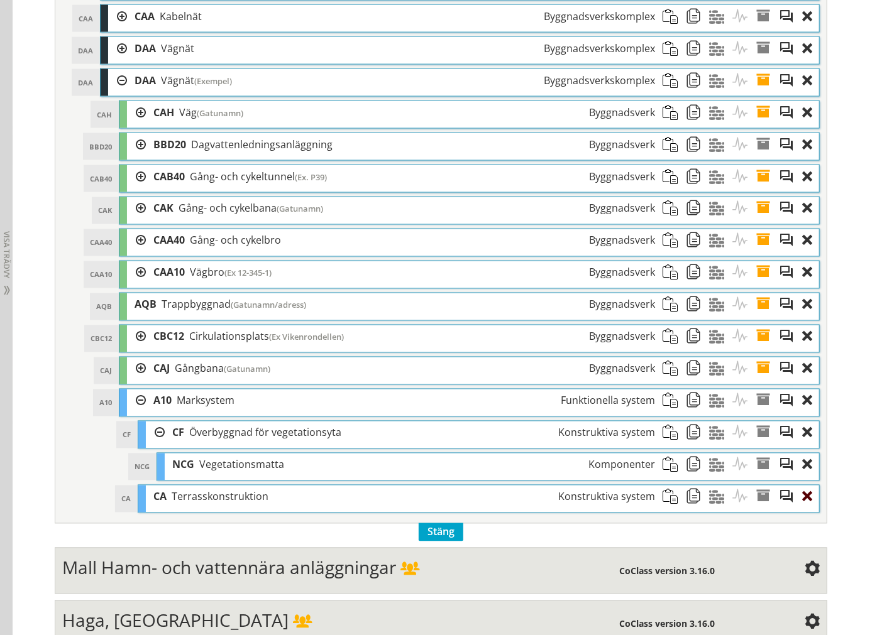
click at [802, 508] on div at bounding box center [810, 497] width 17 height 23
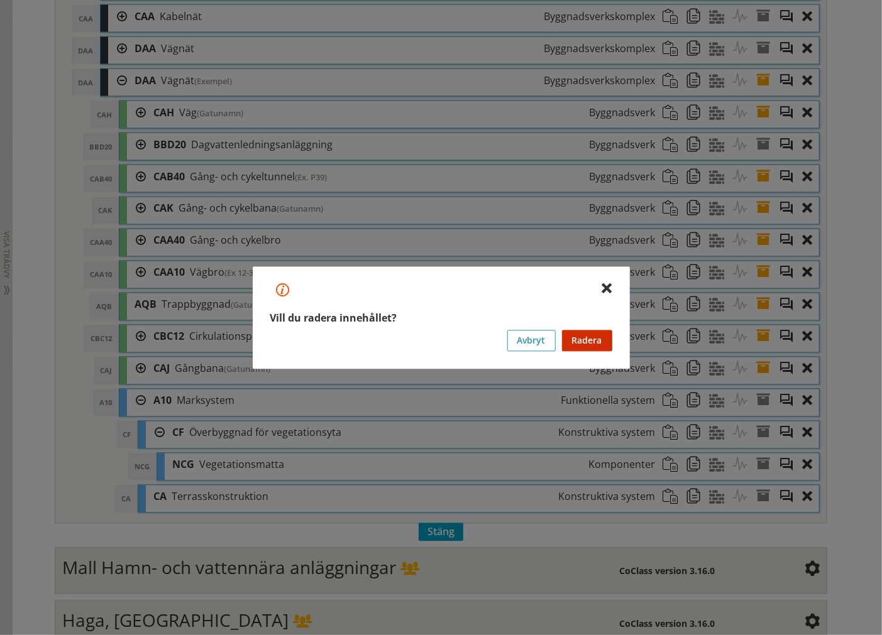
click at [586, 351] on div "Vill du radera innehållet? Innehållet som du vill ta bort har underliggande inn…" at bounding box center [441, 317] width 377 height 102
click at [606, 290] on div at bounding box center [607, 289] width 10 height 10
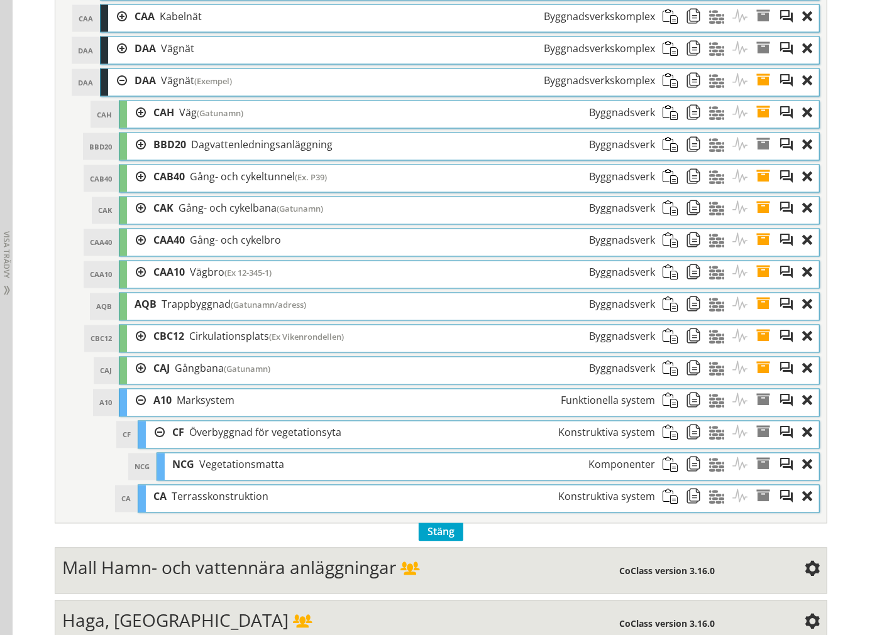
click at [151, 441] on div at bounding box center [155, 433] width 19 height 23
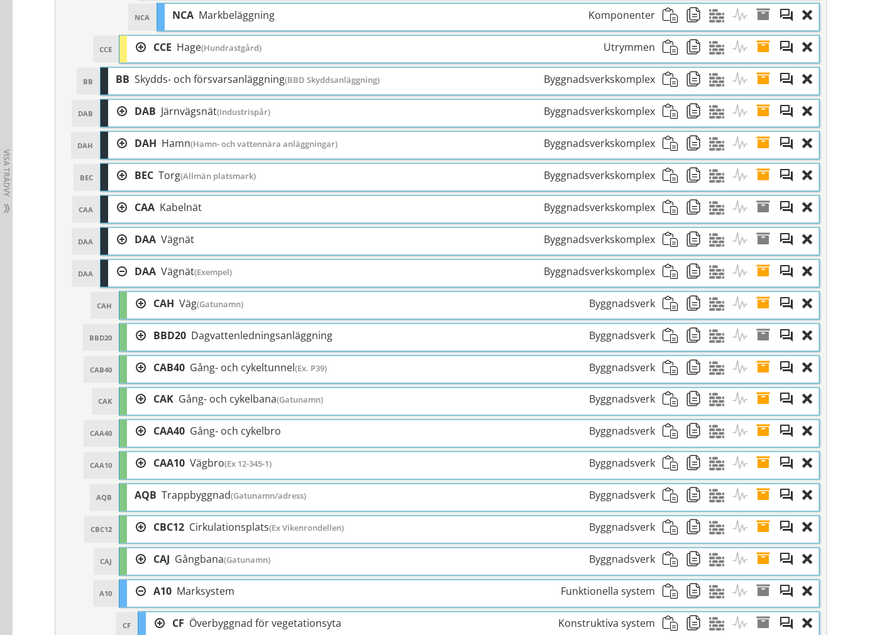
scroll to position [838, 0]
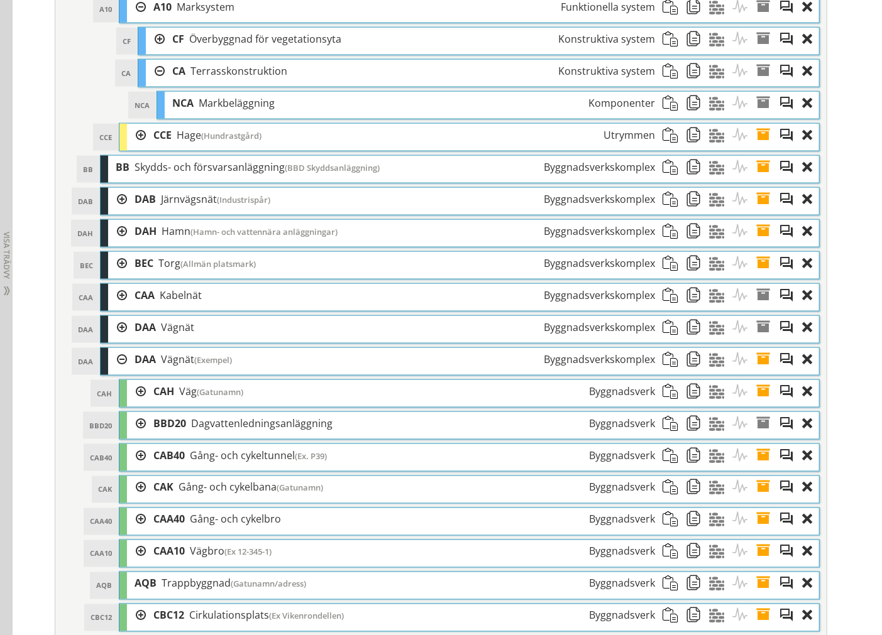
drag, startPoint x: 686, startPoint y: 104, endPoint x: 564, endPoint y: 48, distance: 134.7
click at [686, 105] on span at bounding box center [697, 103] width 23 height 23
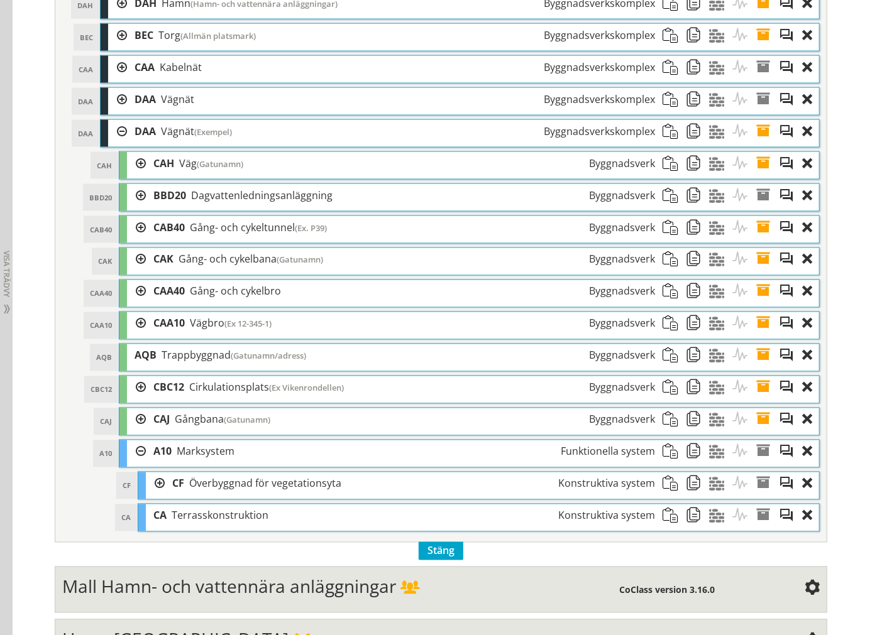
scroll to position [1117, 0]
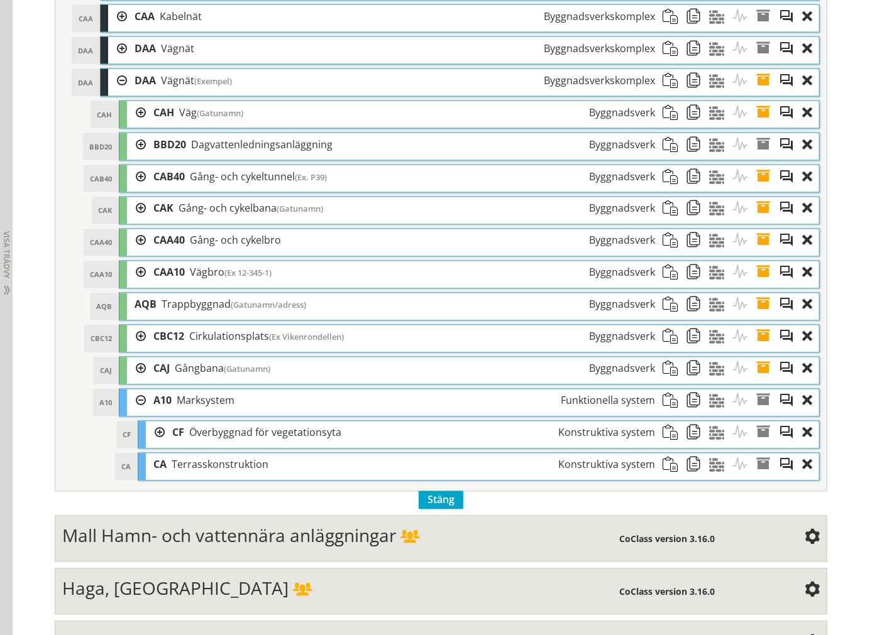
click at [664, 473] on span at bounding box center [673, 465] width 23 height 23
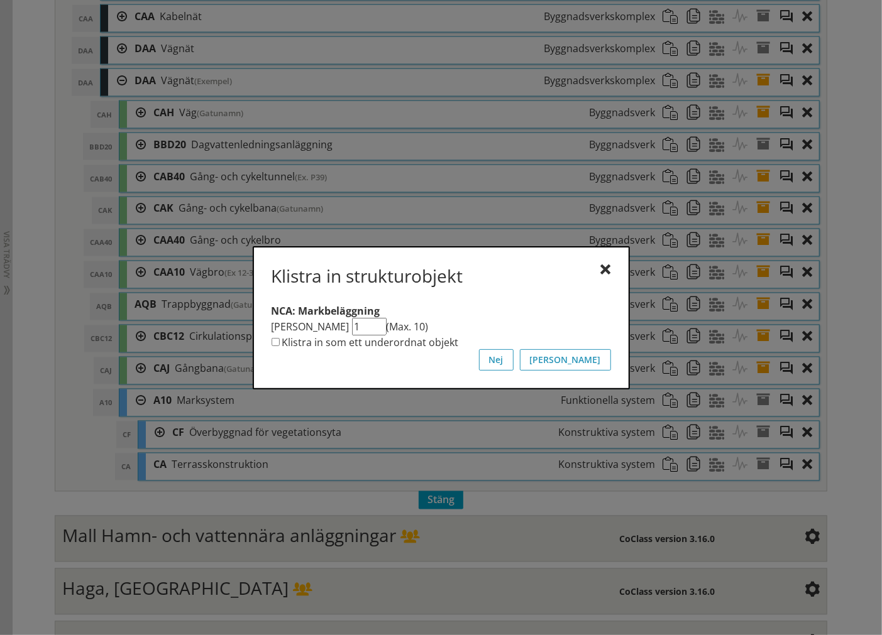
click at [388, 341] on label "Klistra in som ett underordnat objekt" at bounding box center [370, 343] width 177 height 14
click at [280, 341] on input "Klistra in som ett underordnat objekt" at bounding box center [275, 342] width 8 height 8
click at [593, 362] on button "[PERSON_NAME]" at bounding box center [565, 359] width 91 height 21
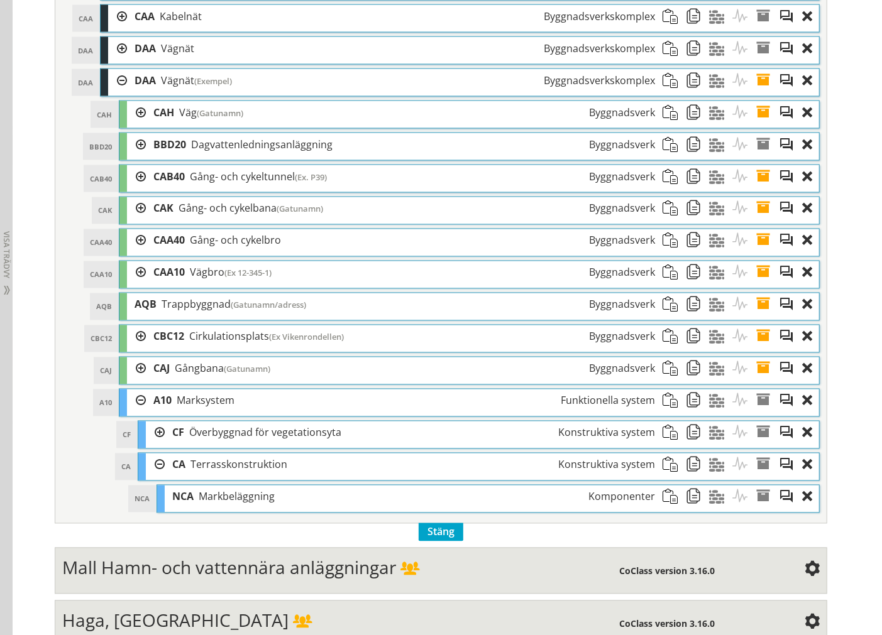
click at [151, 471] on div at bounding box center [155, 465] width 19 height 23
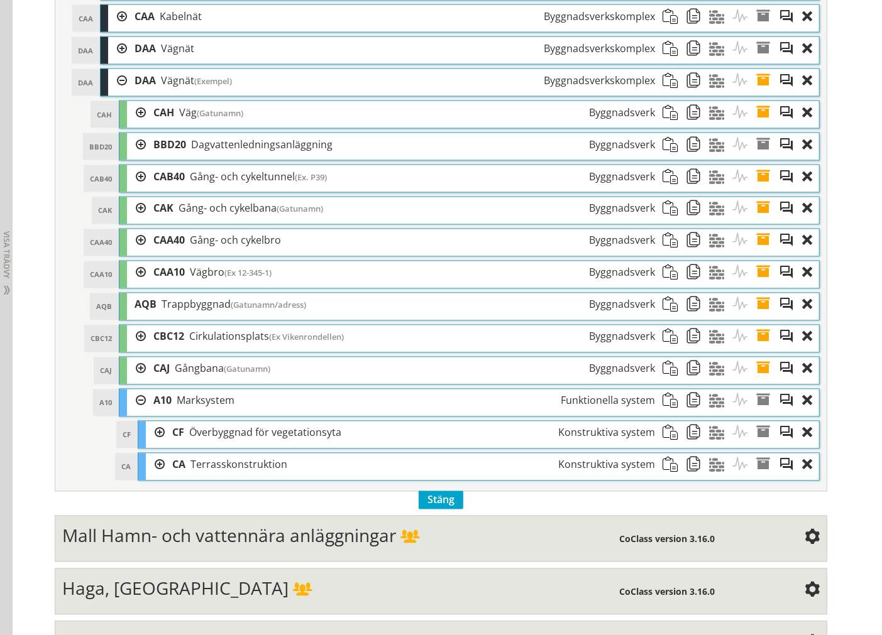
click at [153, 445] on div at bounding box center [155, 433] width 19 height 23
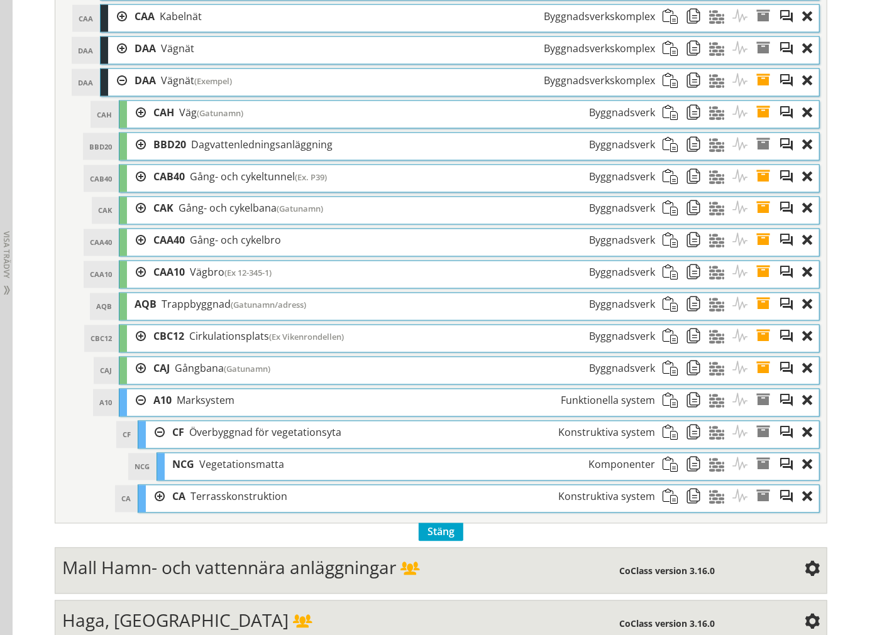
click at [153, 500] on div at bounding box center [155, 497] width 19 height 23
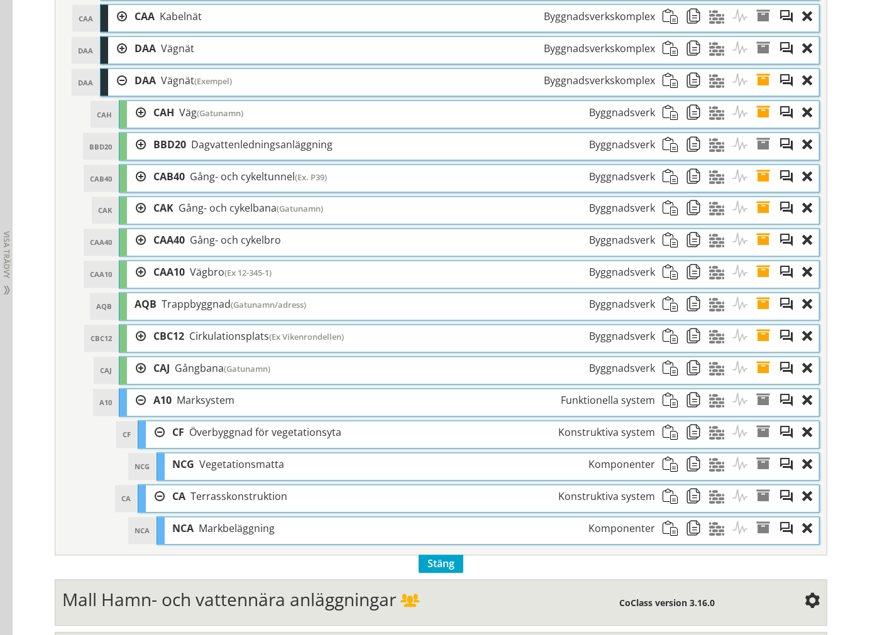
click at [127, 117] on div at bounding box center [136, 112] width 19 height 23
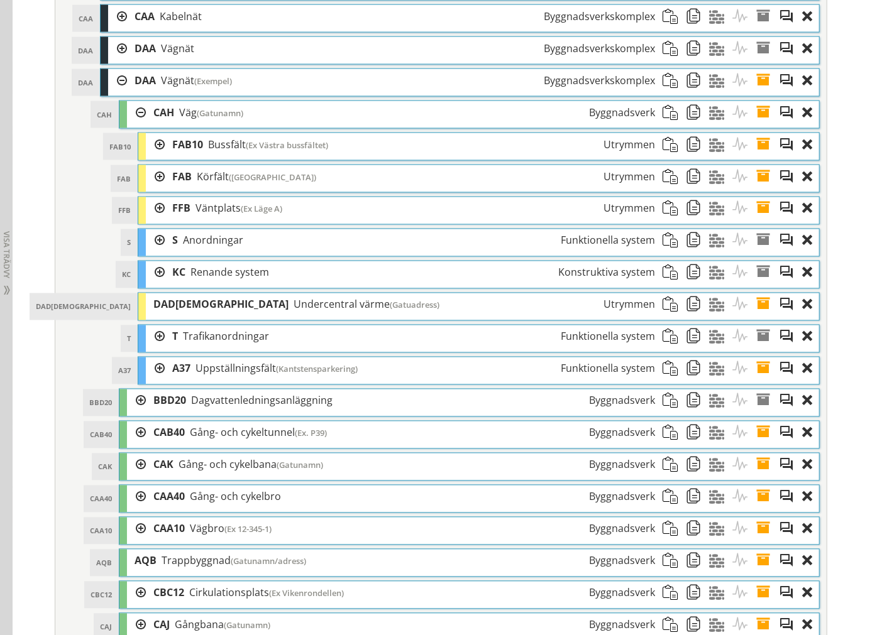
click at [155, 182] on div at bounding box center [155, 176] width 19 height 23
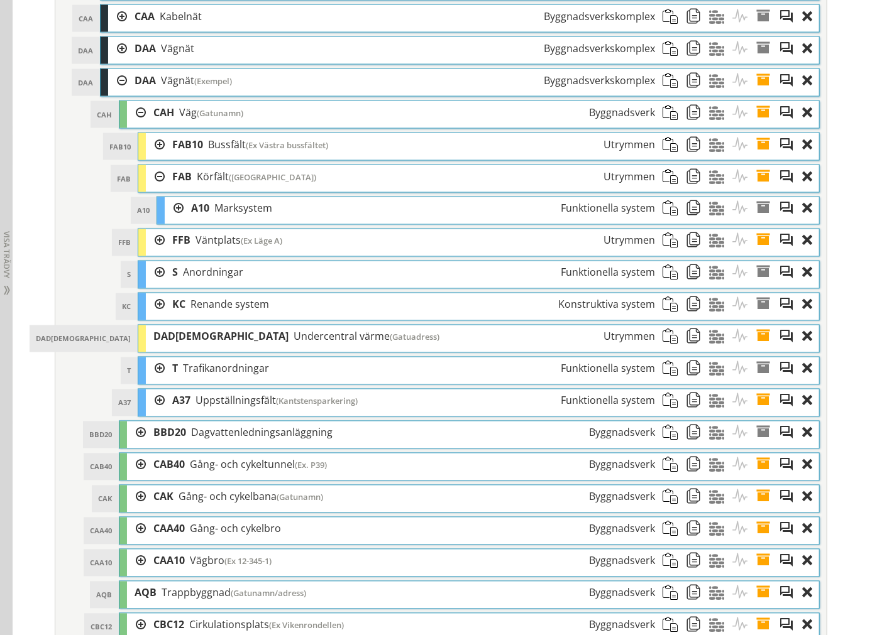
click at [171, 211] on div at bounding box center [174, 208] width 19 height 23
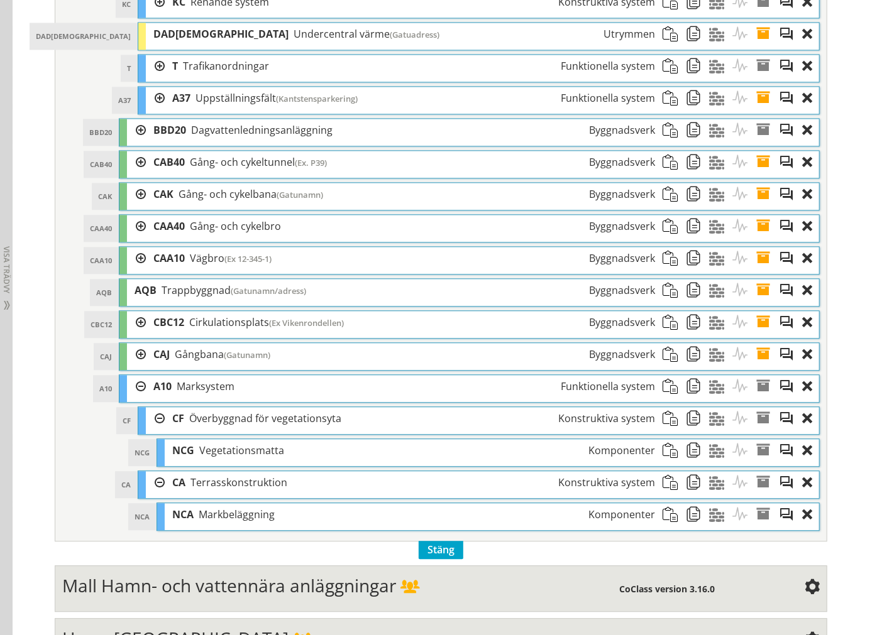
scroll to position [1466, 0]
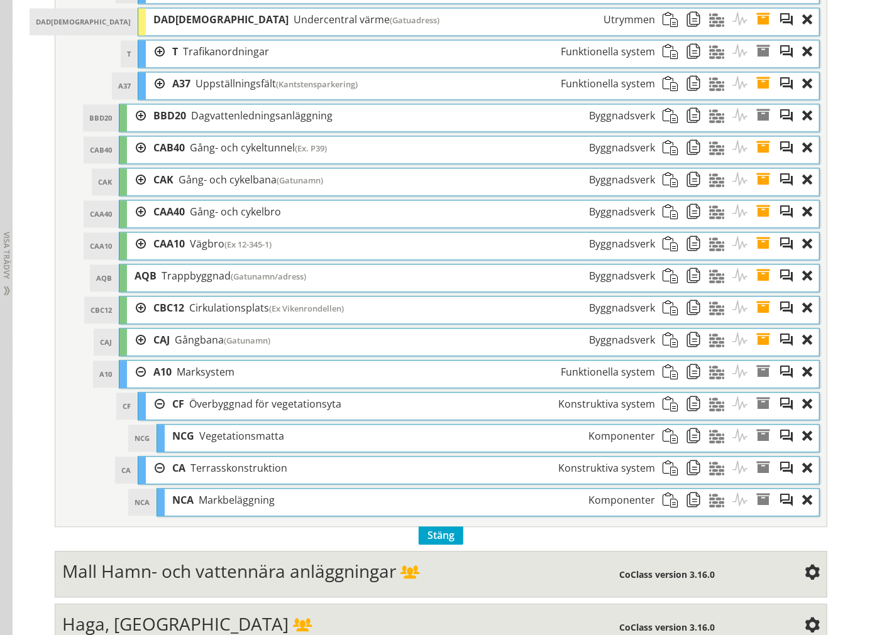
click at [687, 415] on span at bounding box center [697, 404] width 23 height 23
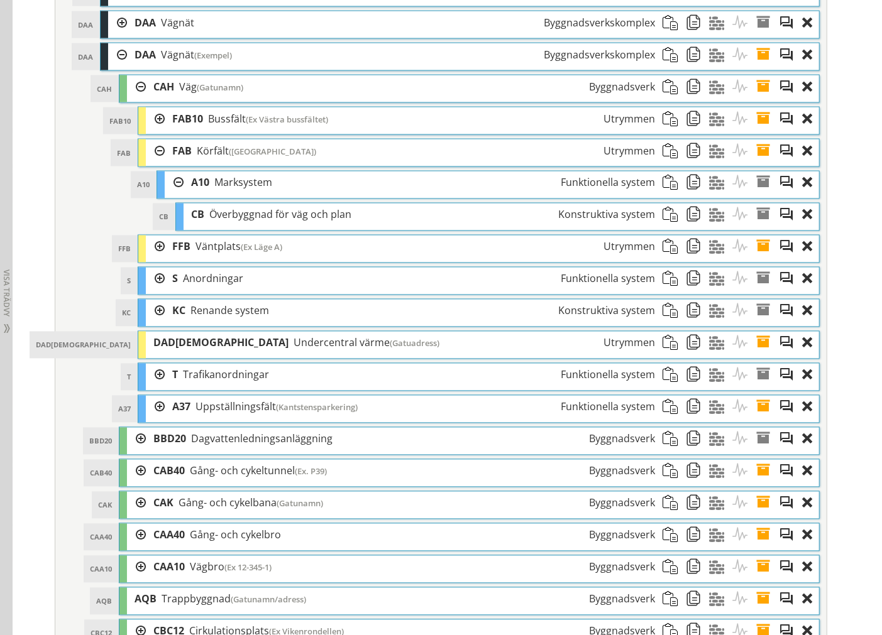
scroll to position [1117, 0]
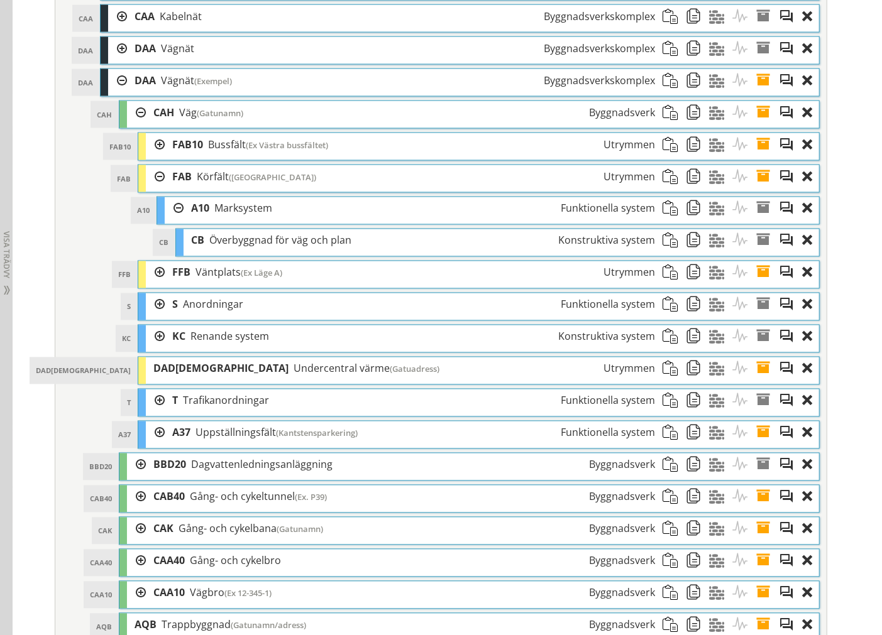
click at [665, 246] on span at bounding box center [673, 240] width 23 height 23
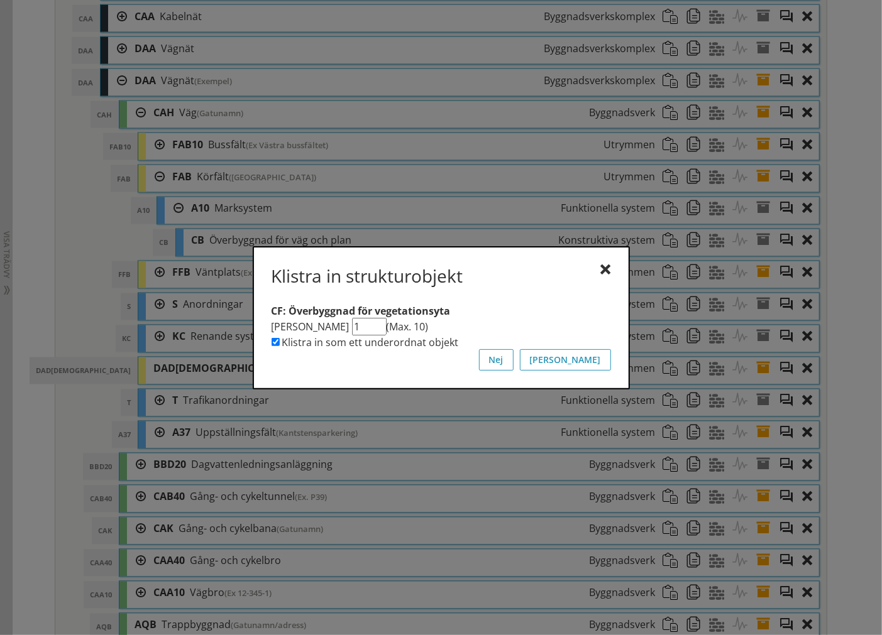
click at [428, 344] on label "Klistra in som ett underordnat objekt" at bounding box center [370, 343] width 177 height 14
click at [280, 344] on input "Klistra in som ett underordnat objekt" at bounding box center [275, 342] width 8 height 8
checkbox input "false"
click at [601, 359] on button "[PERSON_NAME]" at bounding box center [565, 359] width 91 height 21
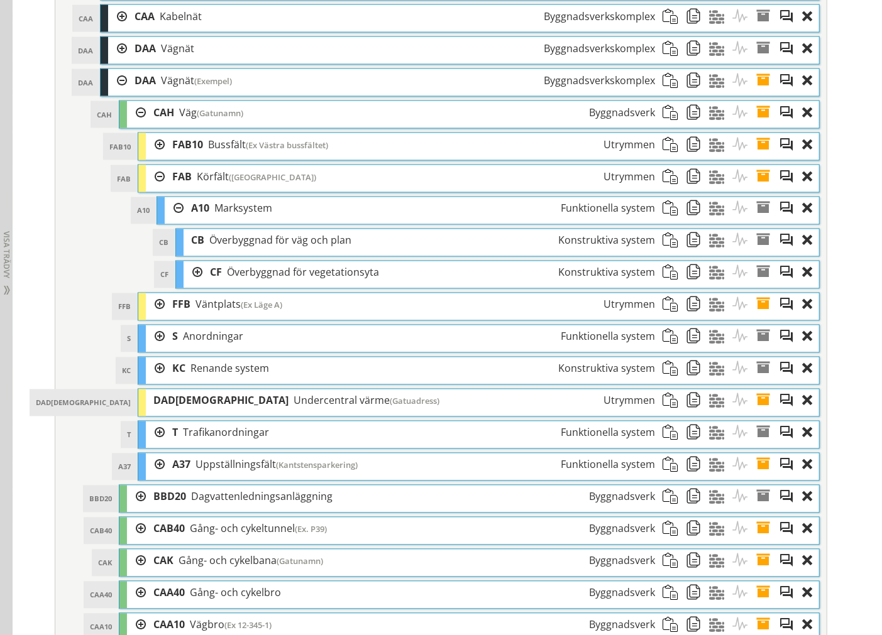
click at [187, 278] on div at bounding box center [192, 272] width 19 height 23
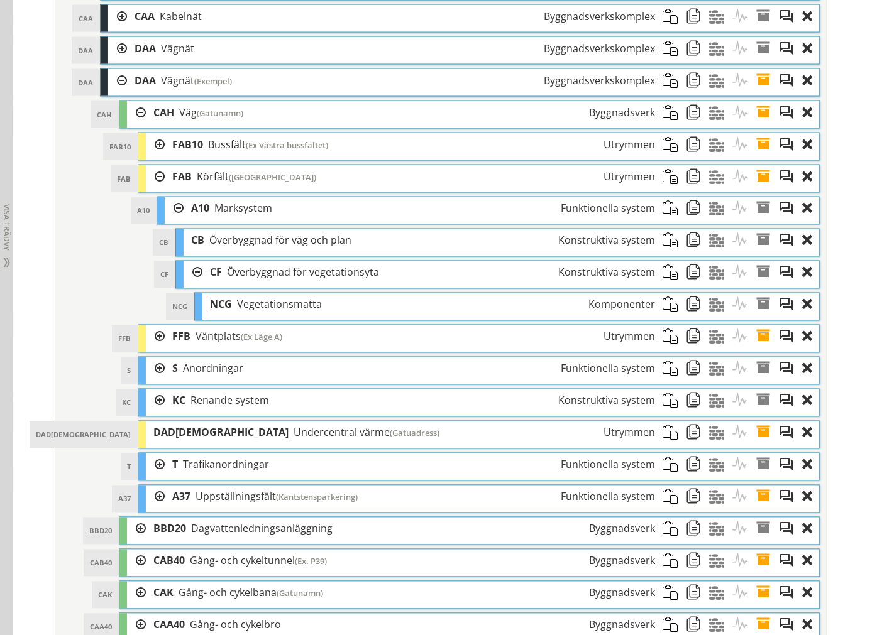
scroll to position [1047, 0]
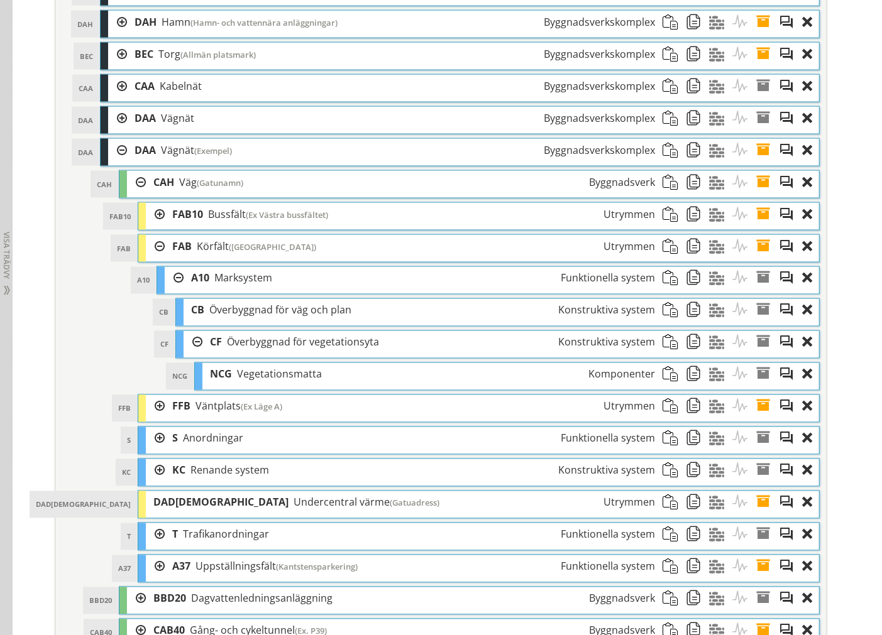
click at [138, 187] on div at bounding box center [136, 182] width 19 height 23
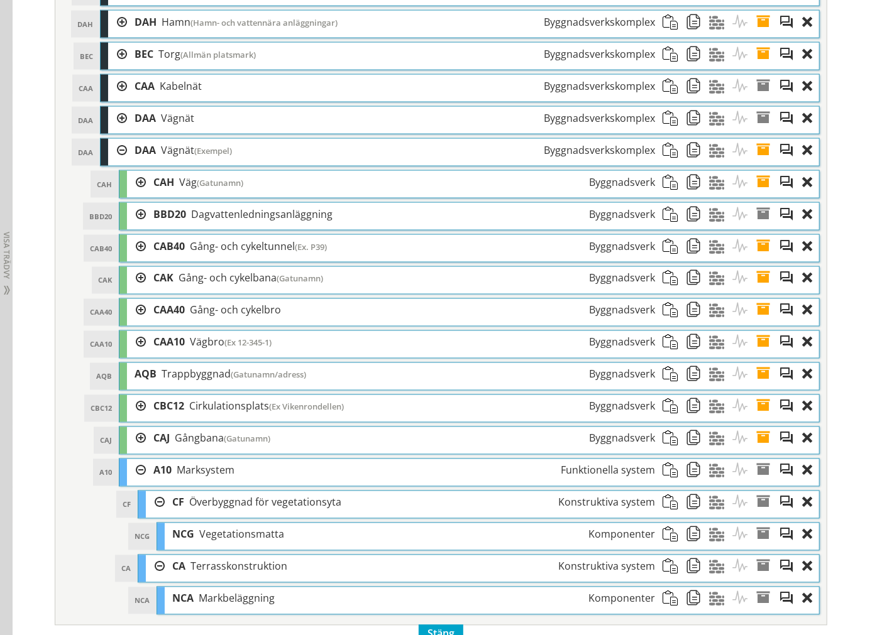
click at [118, 155] on div at bounding box center [117, 150] width 19 height 23
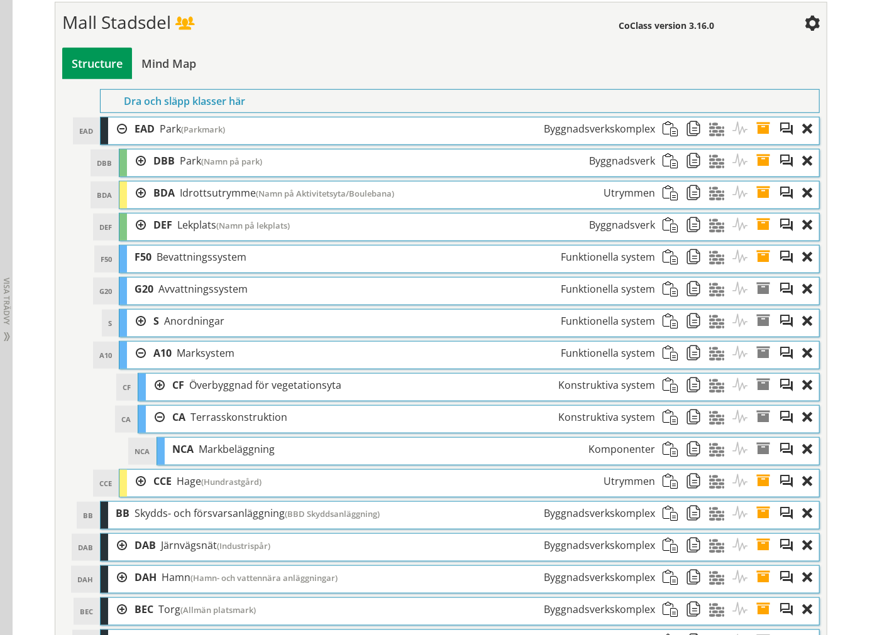
scroll to position [488, 0]
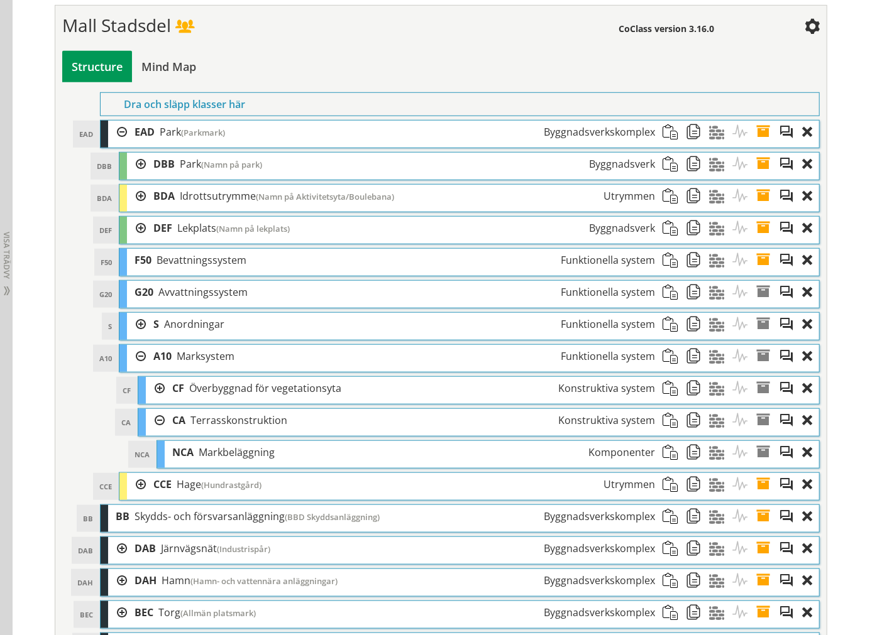
click at [112, 136] on div at bounding box center [117, 132] width 19 height 23
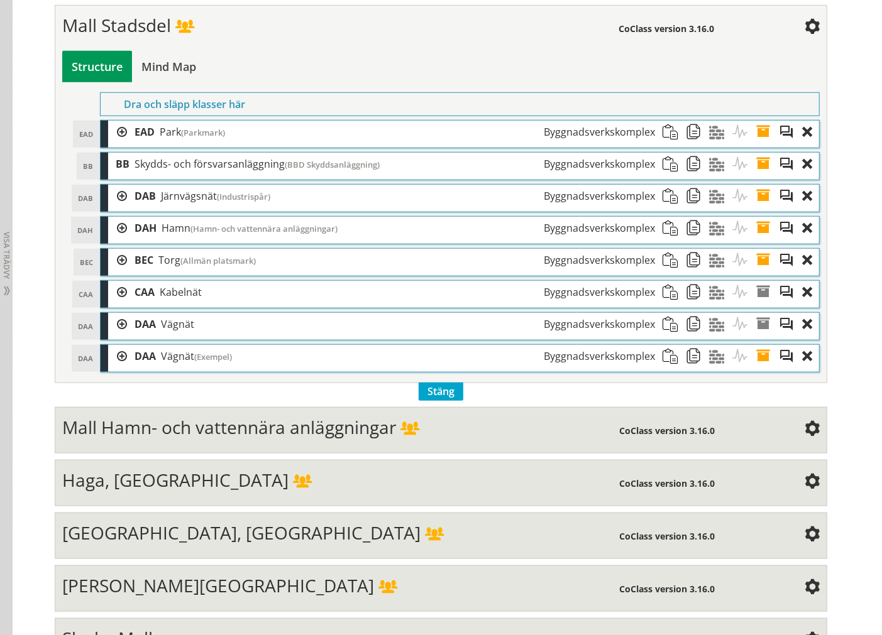
click at [115, 361] on div at bounding box center [117, 356] width 19 height 23
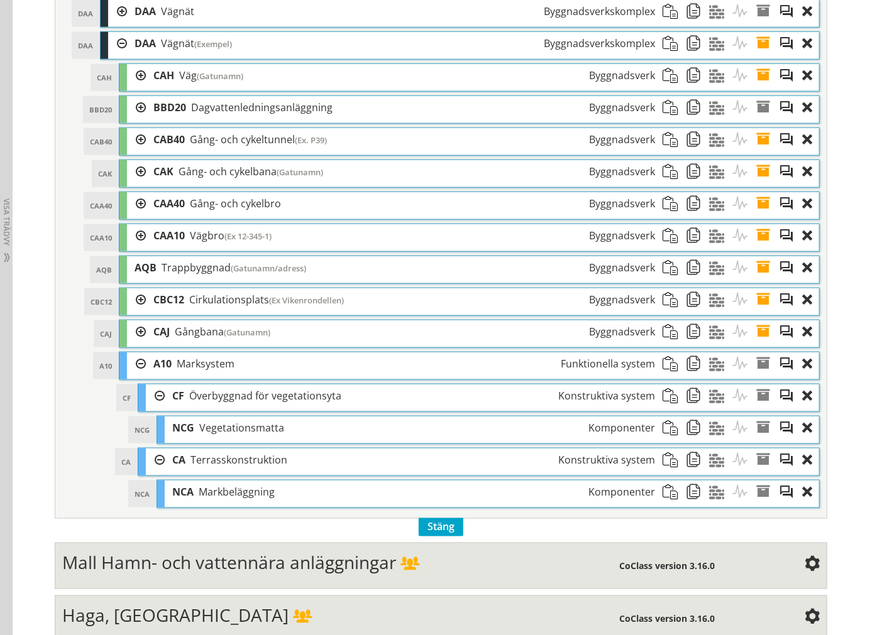
scroll to position [768, 0]
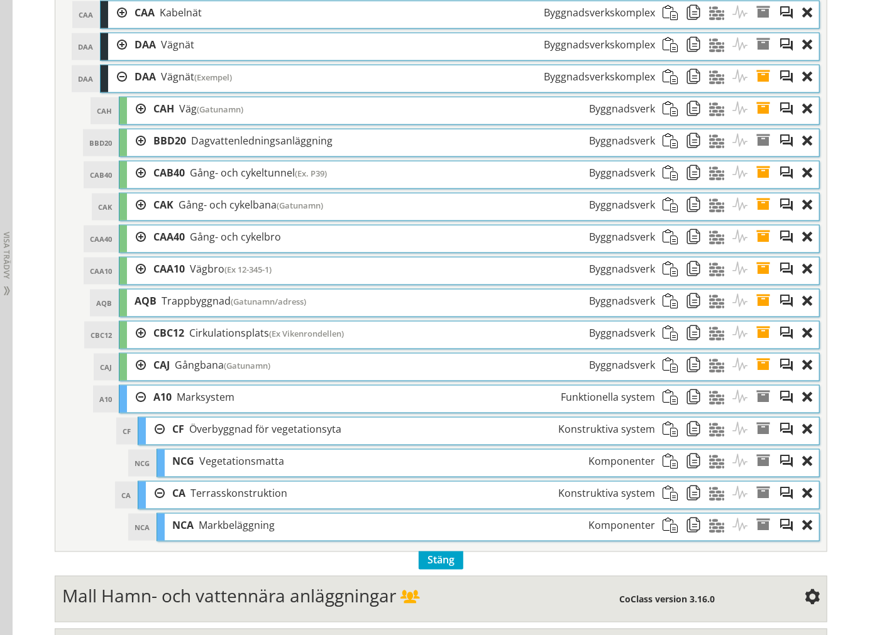
click at [152, 493] on div at bounding box center [155, 493] width 19 height 23
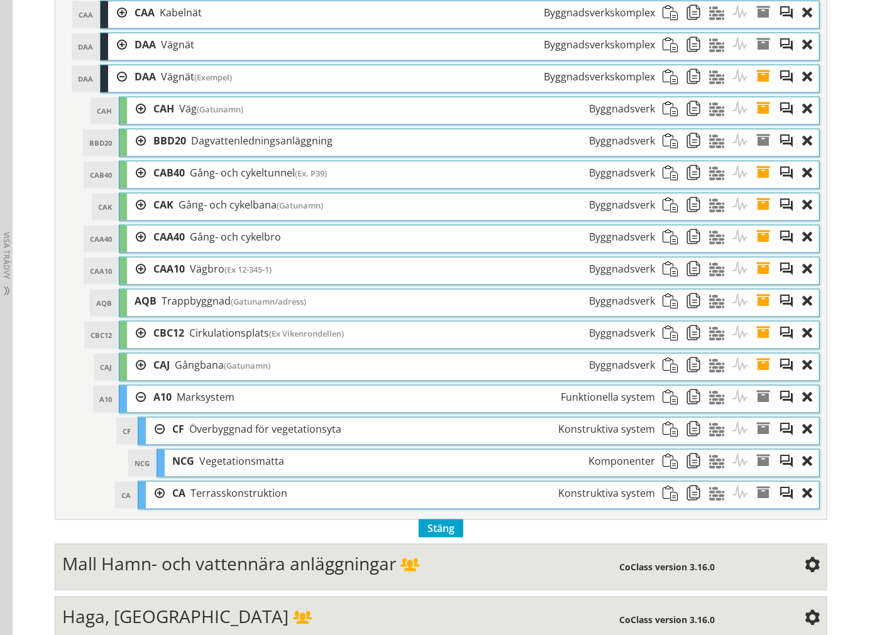
click at [149, 430] on div at bounding box center [155, 429] width 19 height 23
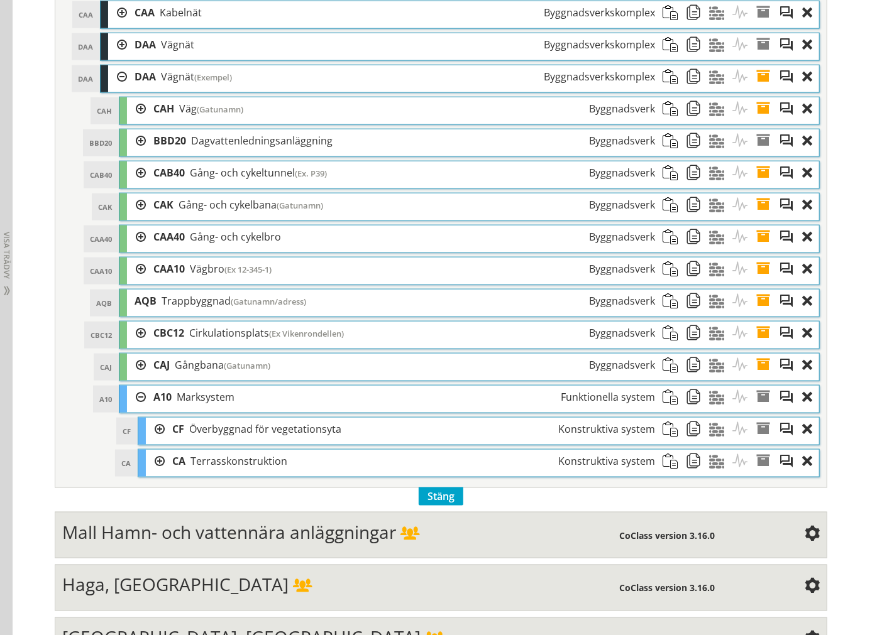
click at [136, 403] on div at bounding box center [136, 397] width 19 height 23
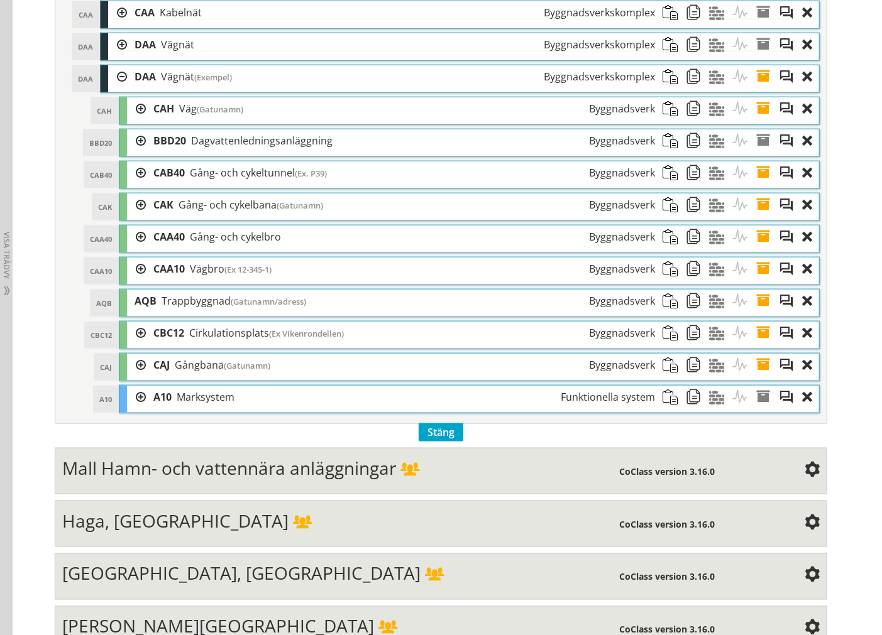
click at [137, 339] on div at bounding box center [136, 333] width 19 height 23
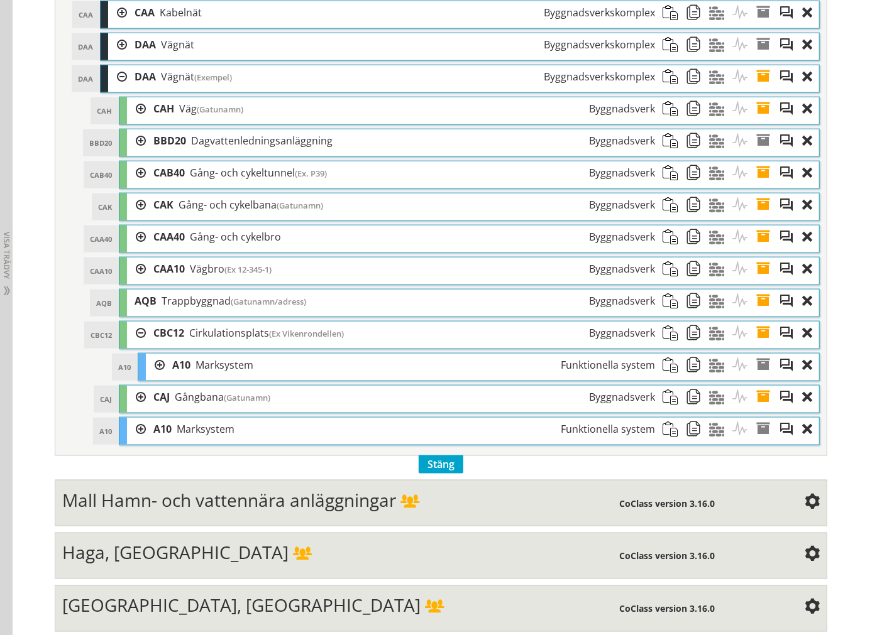
click at [153, 368] on div at bounding box center [155, 365] width 19 height 23
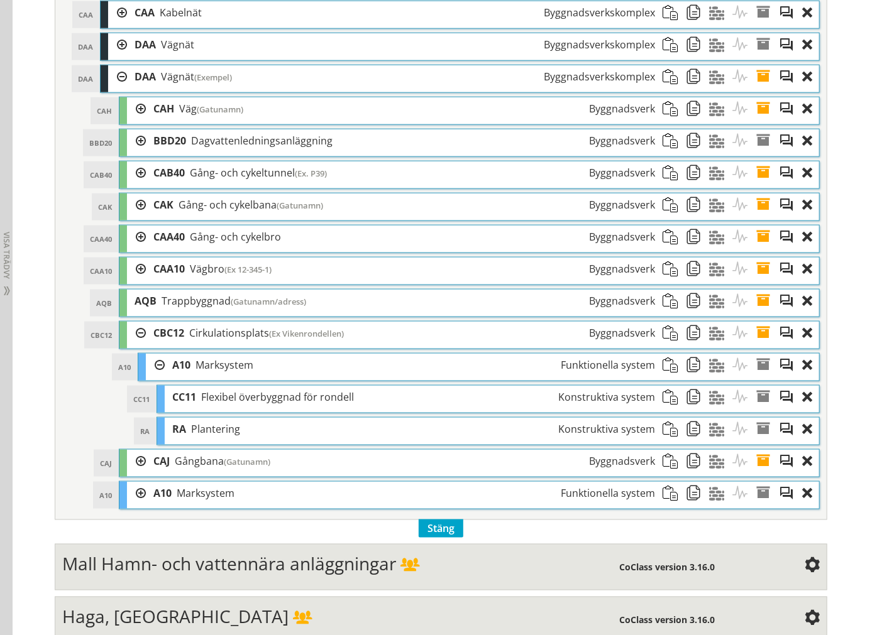
click at [128, 501] on div at bounding box center [136, 493] width 19 height 23
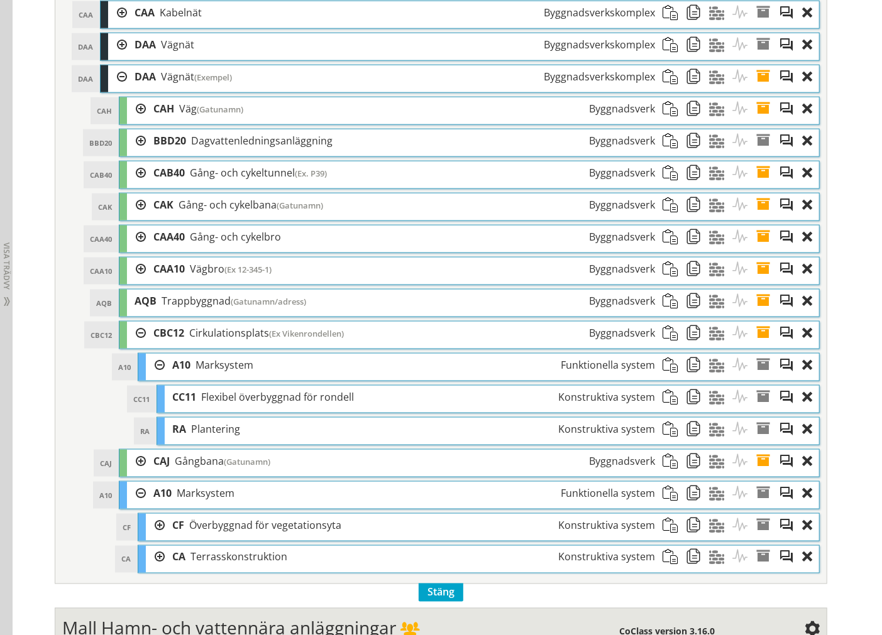
scroll to position [838, 0]
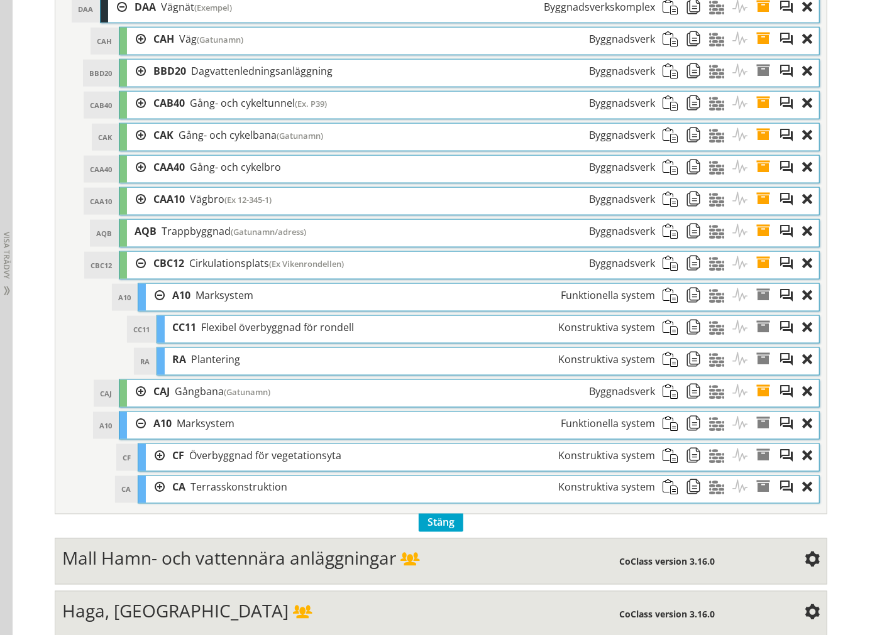
click at [153, 488] on div at bounding box center [155, 487] width 19 height 23
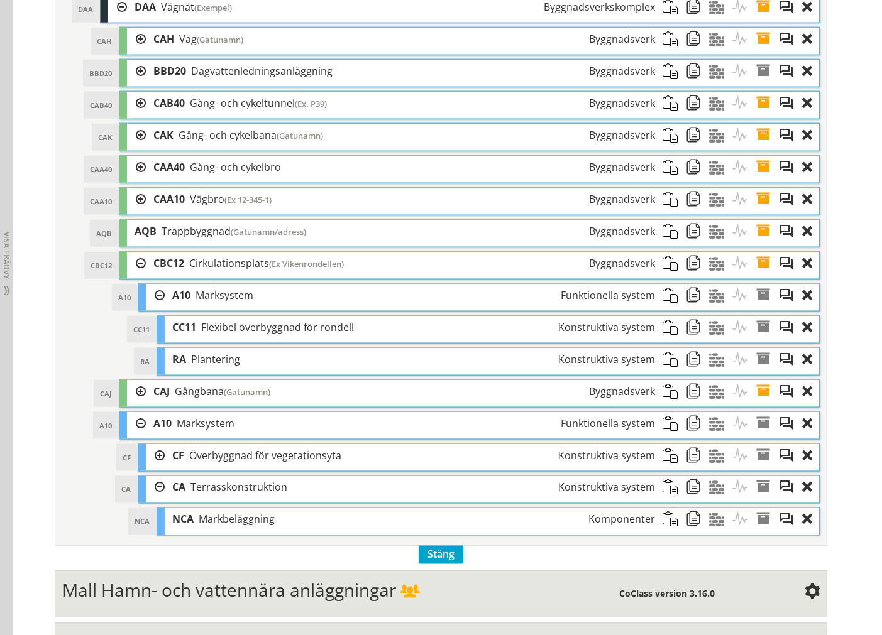
click at [153, 488] on div at bounding box center [155, 487] width 19 height 23
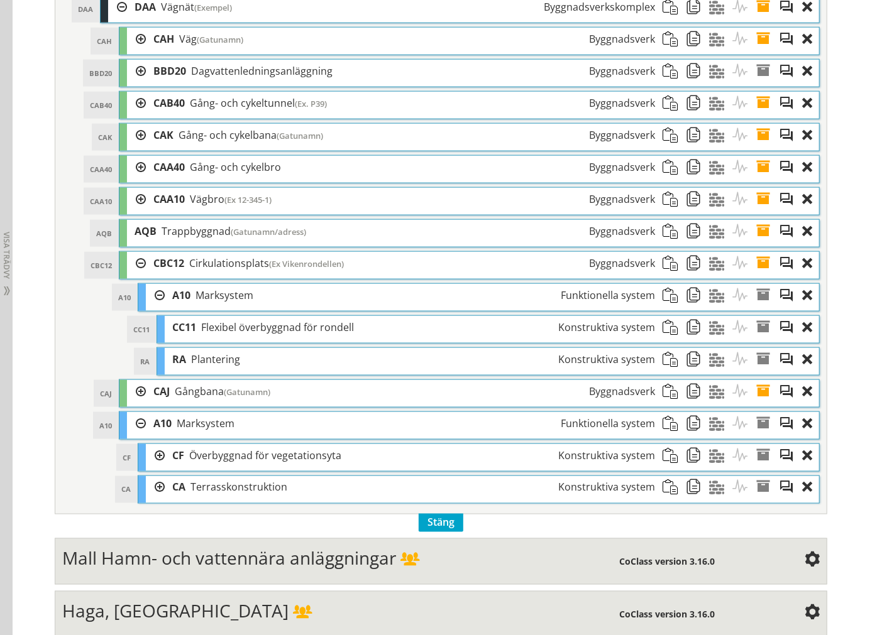
click at [153, 489] on div at bounding box center [155, 487] width 19 height 23
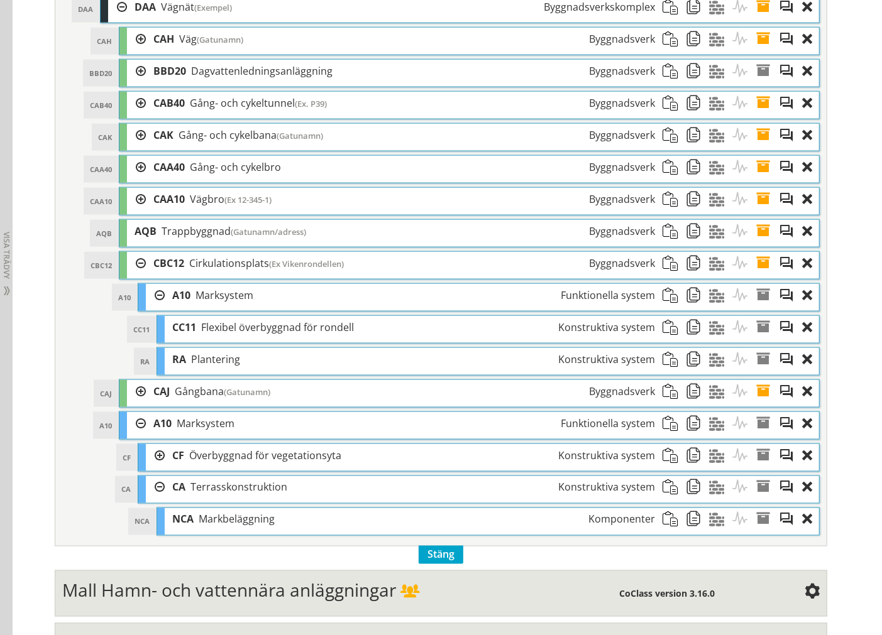
click at [160, 491] on div "CA CA Terrasskonstruktion Konstruktiva system" at bounding box center [478, 489] width 681 height 27
click at [153, 490] on div at bounding box center [155, 487] width 19 height 23
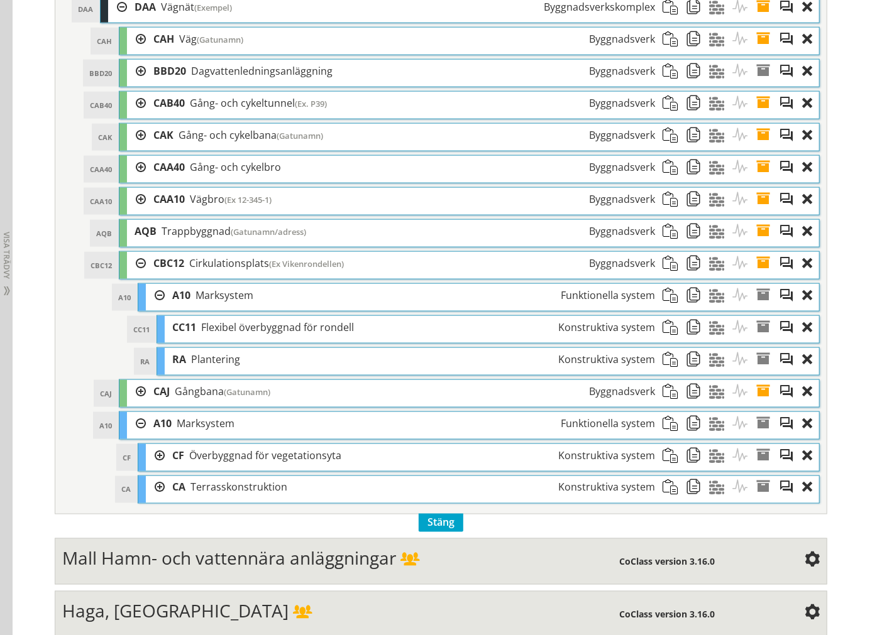
click at [152, 461] on div at bounding box center [155, 455] width 19 height 23
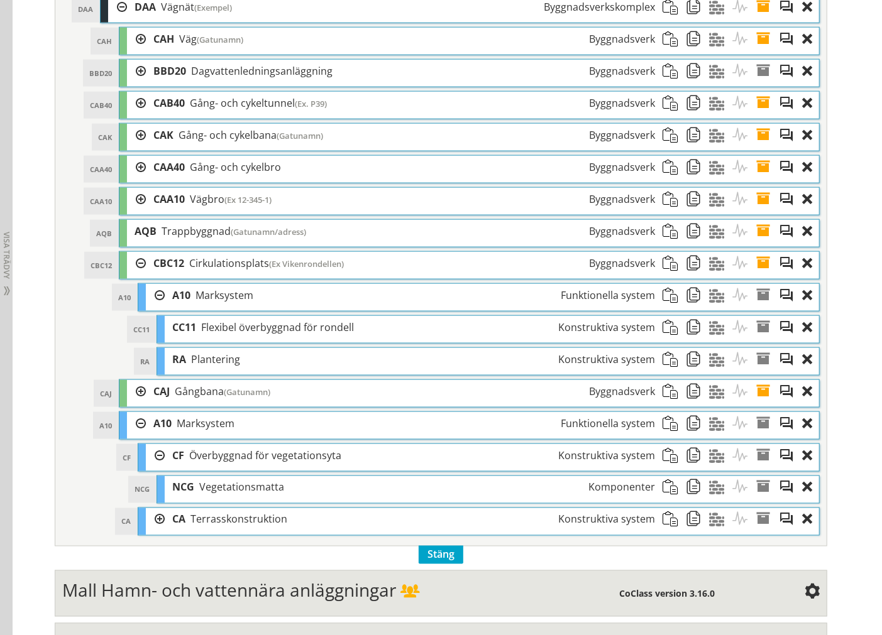
drag, startPoint x: 151, startPoint y: 459, endPoint x: 269, endPoint y: 453, distance: 117.6
click at [151, 457] on div at bounding box center [155, 455] width 19 height 23
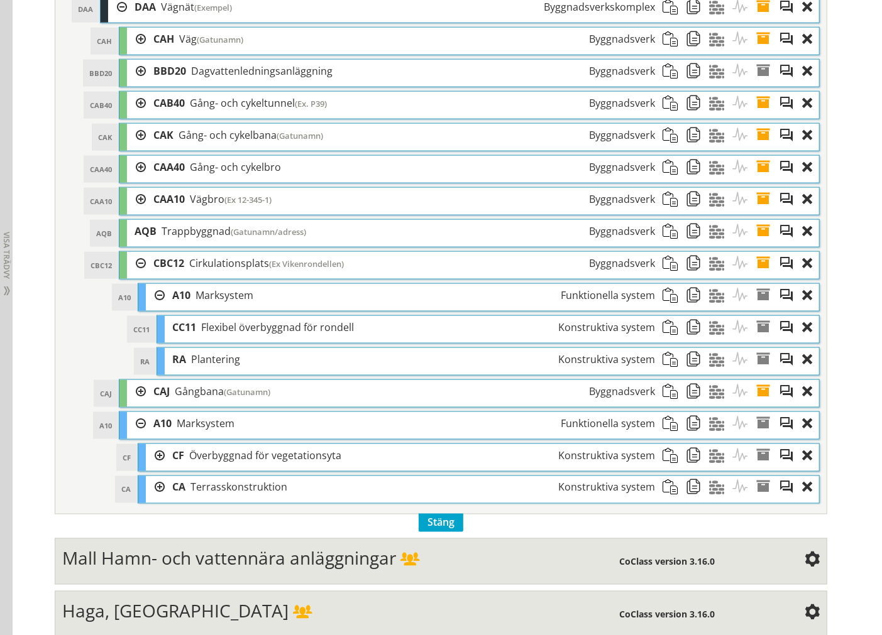
click at [689, 461] on span at bounding box center [697, 455] width 23 height 23
click at [666, 368] on span at bounding box center [673, 359] width 23 height 23
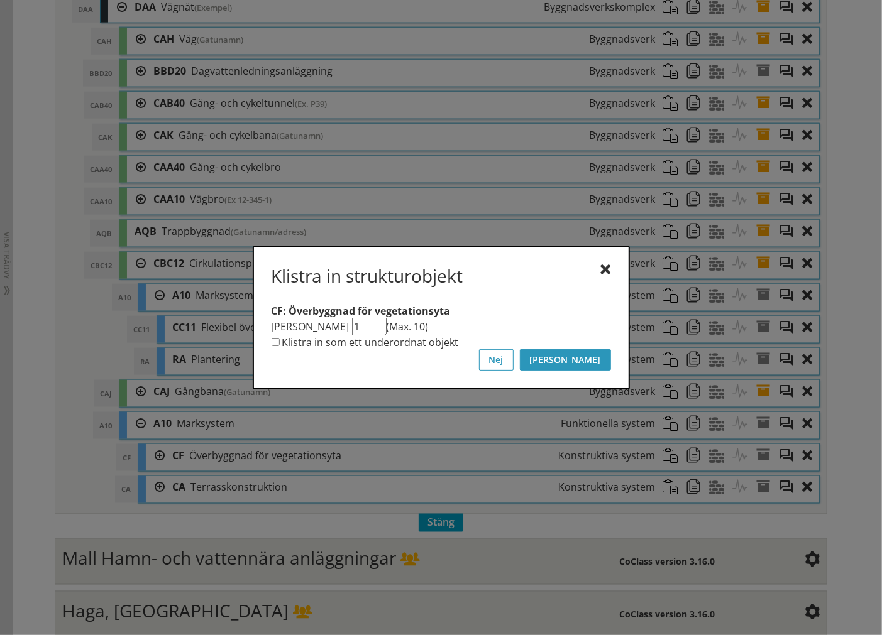
click at [602, 355] on button "[PERSON_NAME]" at bounding box center [565, 359] width 91 height 21
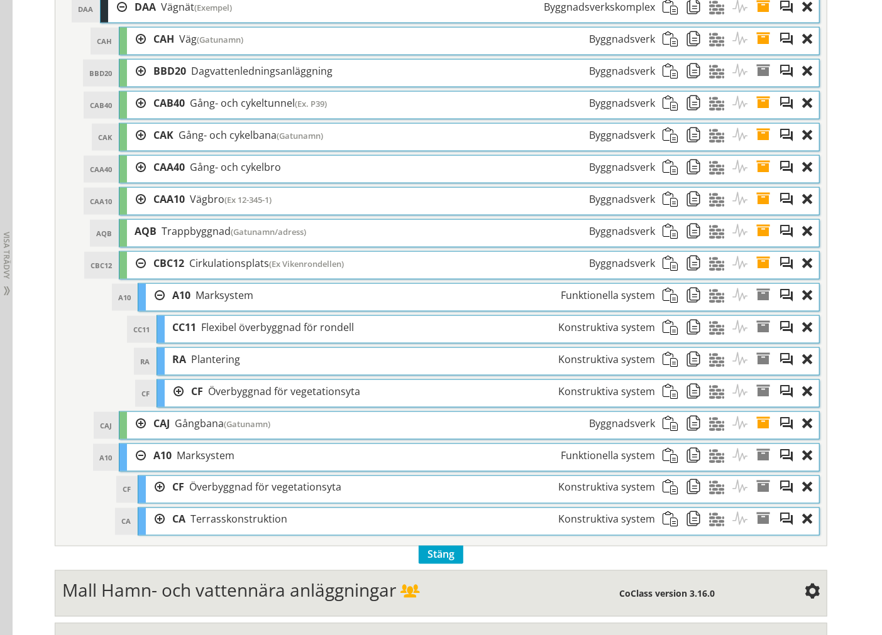
click at [170, 394] on div at bounding box center [174, 391] width 19 height 23
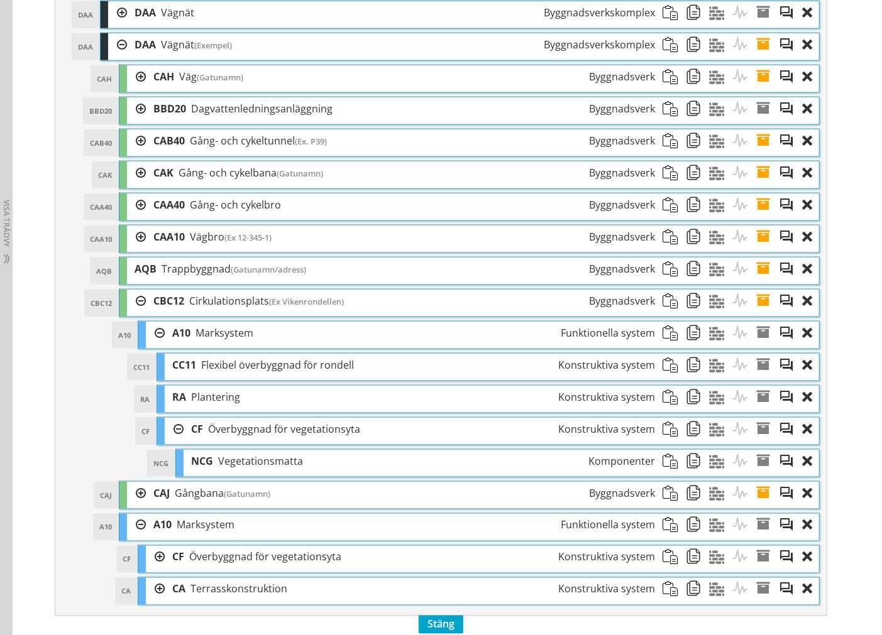
scroll to position [768, 0]
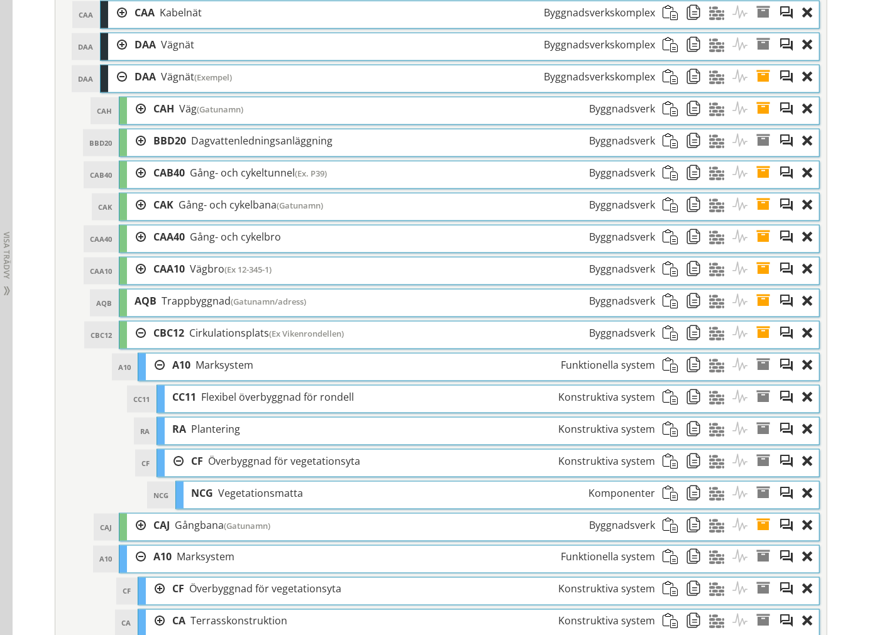
click at [134, 559] on div at bounding box center [136, 557] width 19 height 23
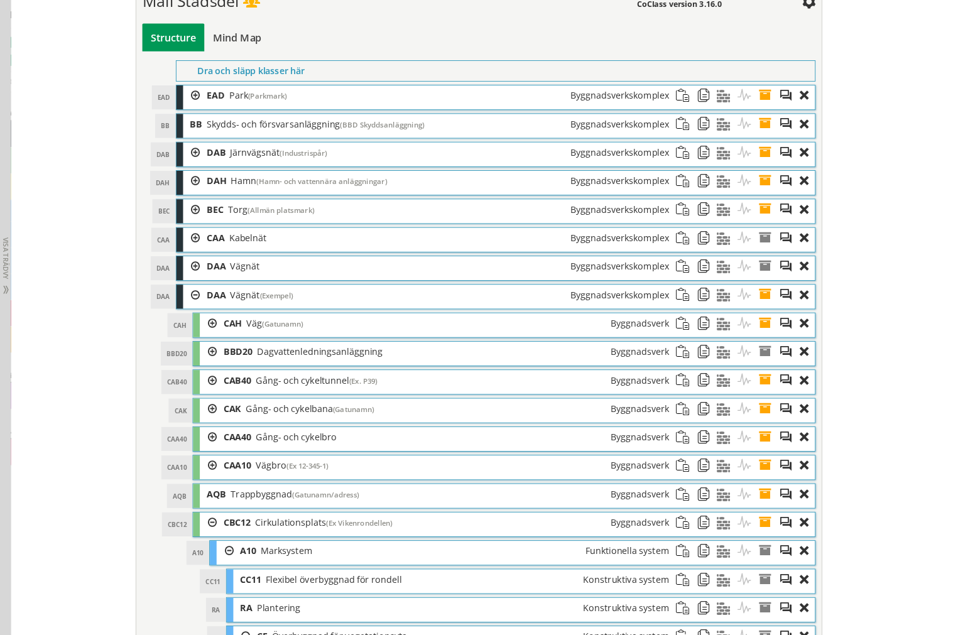
scroll to position [513, 0]
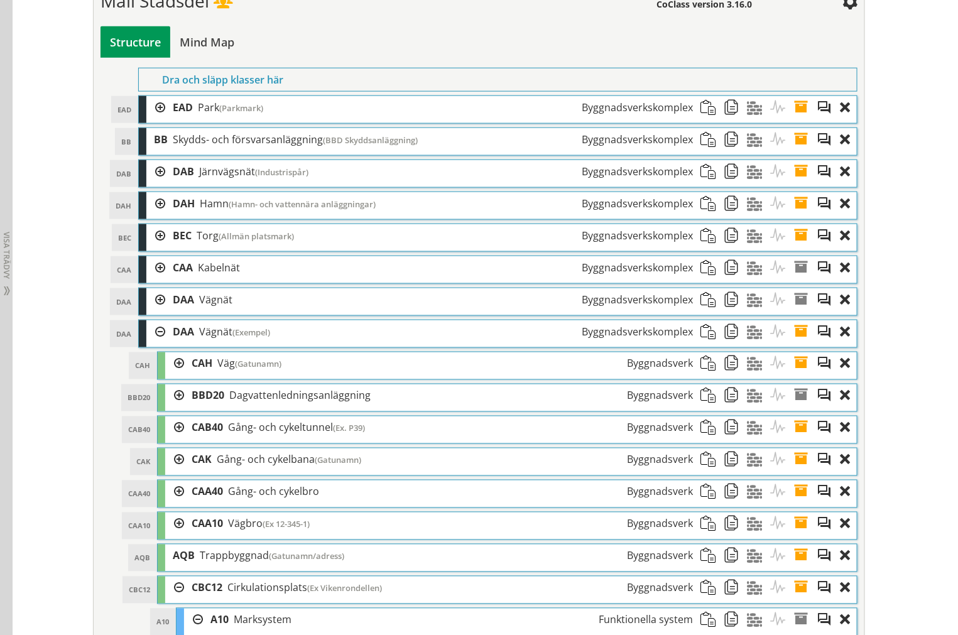
drag, startPoint x: 881, startPoint y: 0, endPoint x: 152, endPoint y: 329, distance: 799.9
click at [151, 330] on div at bounding box center [155, 331] width 19 height 23
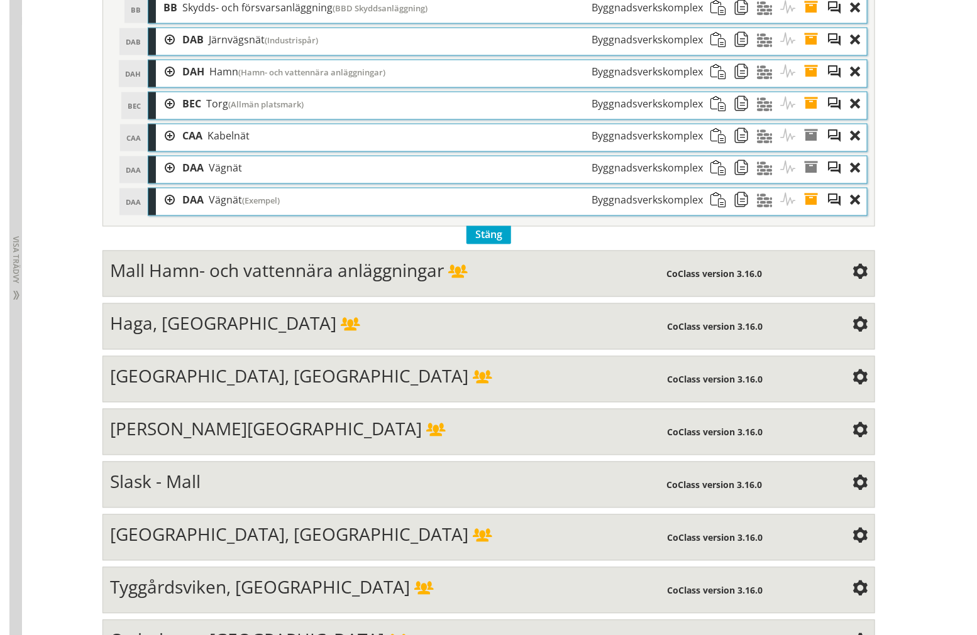
scroll to position [652, 0]
